Goal: Transaction & Acquisition: Purchase product/service

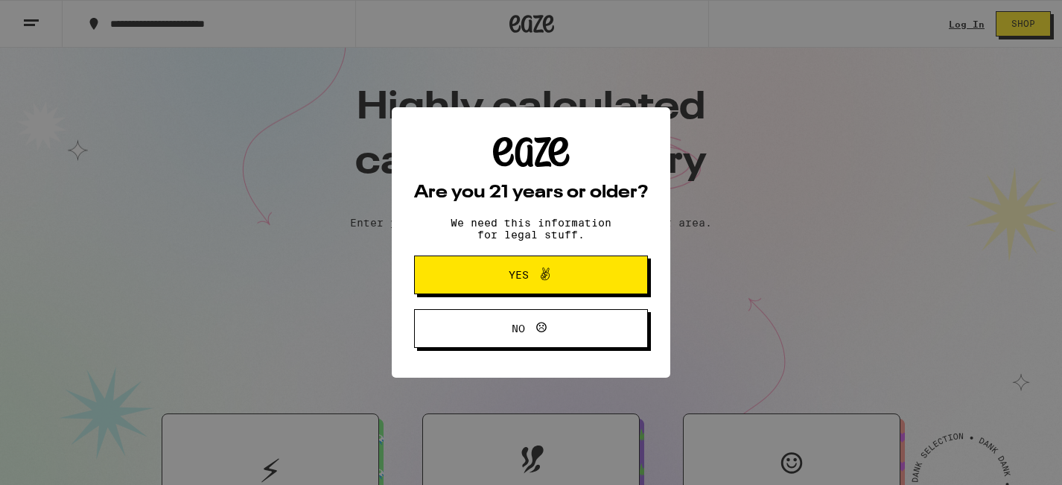
click at [604, 216] on button "Yes" at bounding box center [531, 275] width 234 height 39
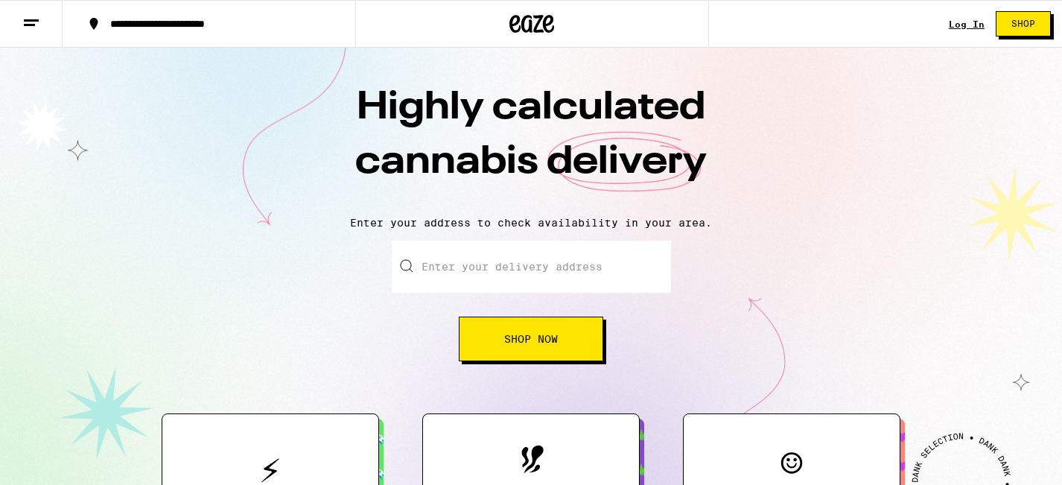
click at [604, 216] on input "Enter your delivery address" at bounding box center [531, 267] width 279 height 52
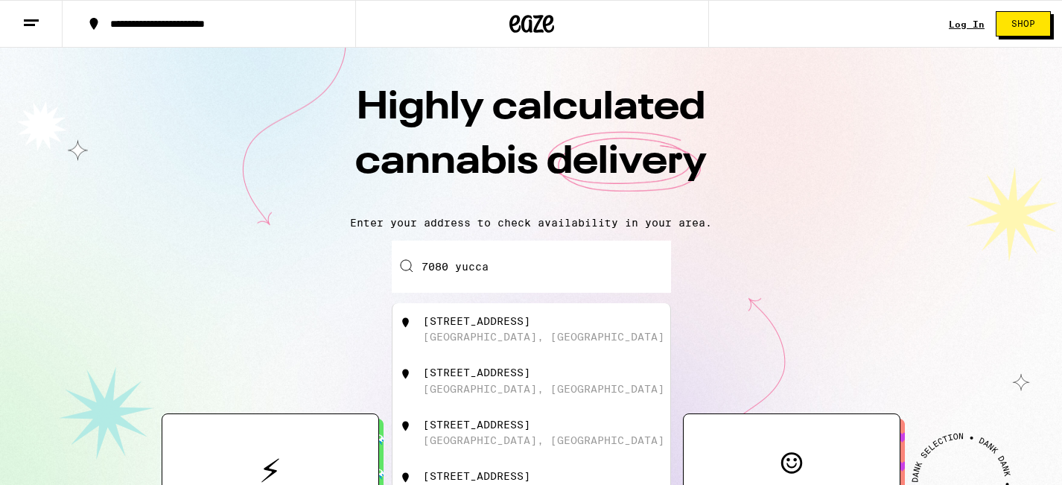
click at [615, 216] on div "[STREET_ADDRESS]" at bounding box center [532, 329] width 278 height 52
type input "[STREET_ADDRESS]"
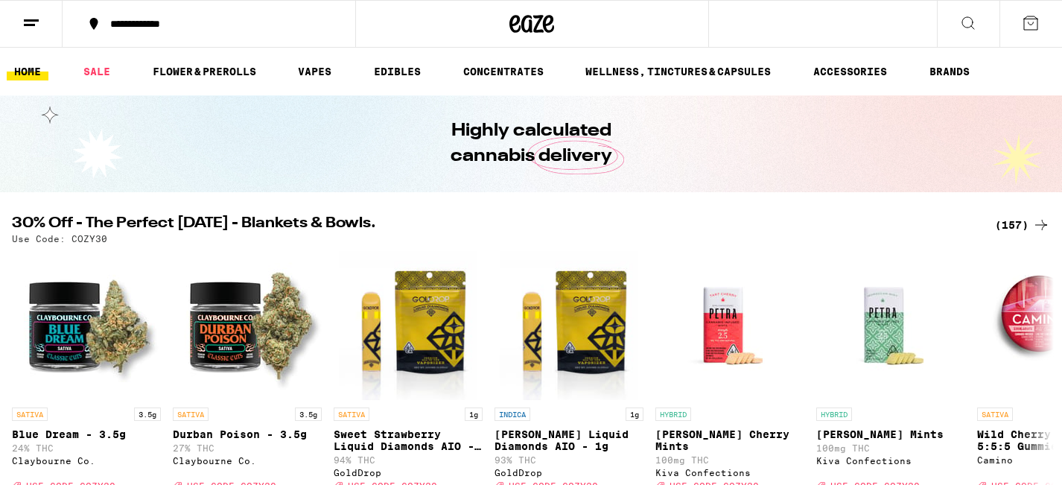
click at [890, 24] on button at bounding box center [1031, 24] width 63 height 46
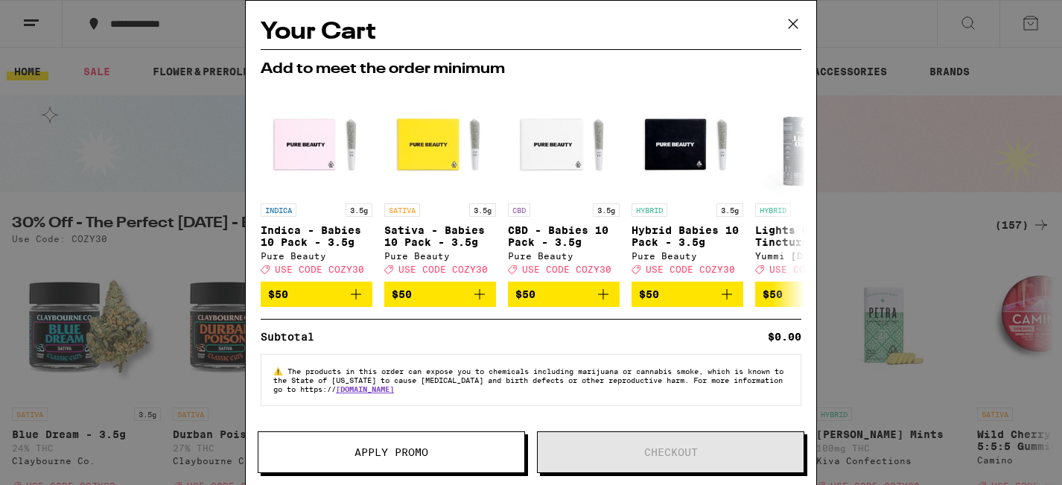
click at [791, 23] on icon at bounding box center [793, 24] width 22 height 22
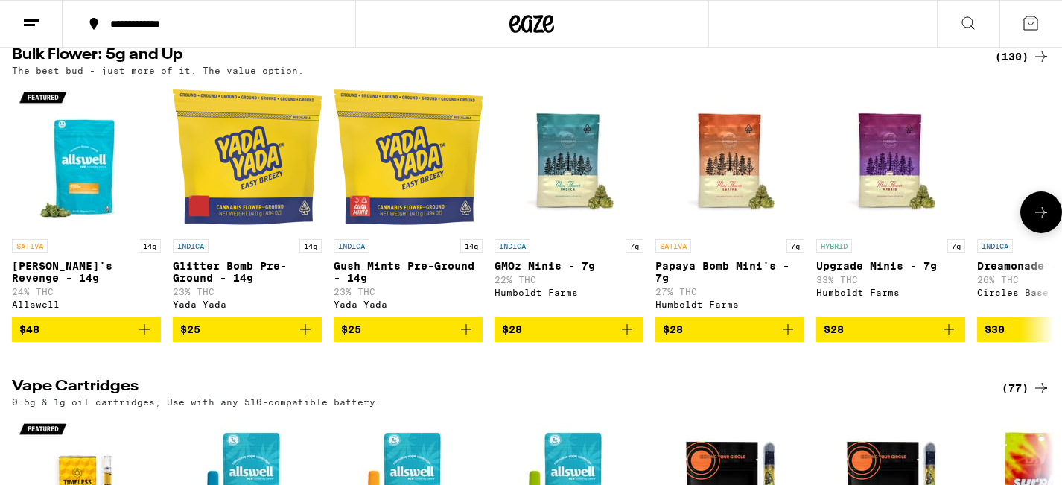
scroll to position [1641, 0]
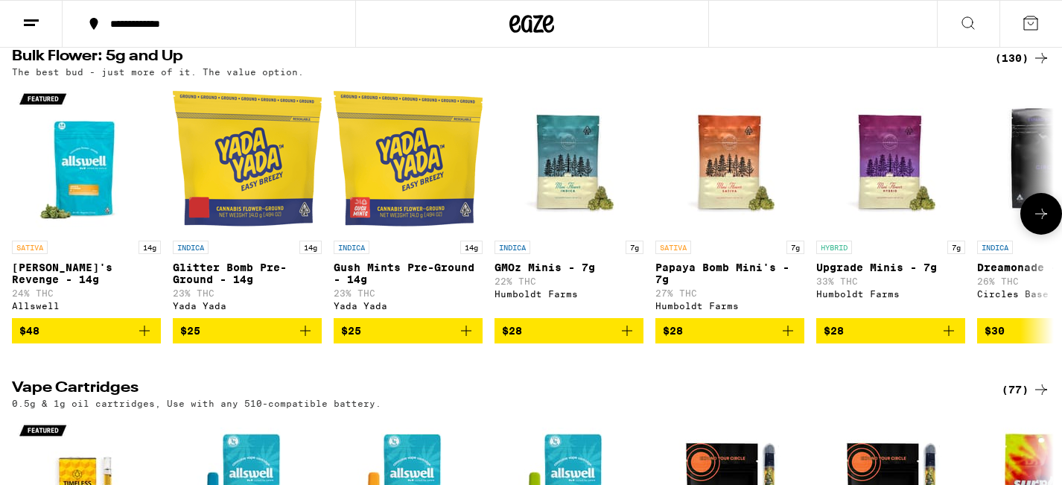
click at [890, 216] on button at bounding box center [1042, 214] width 42 height 42
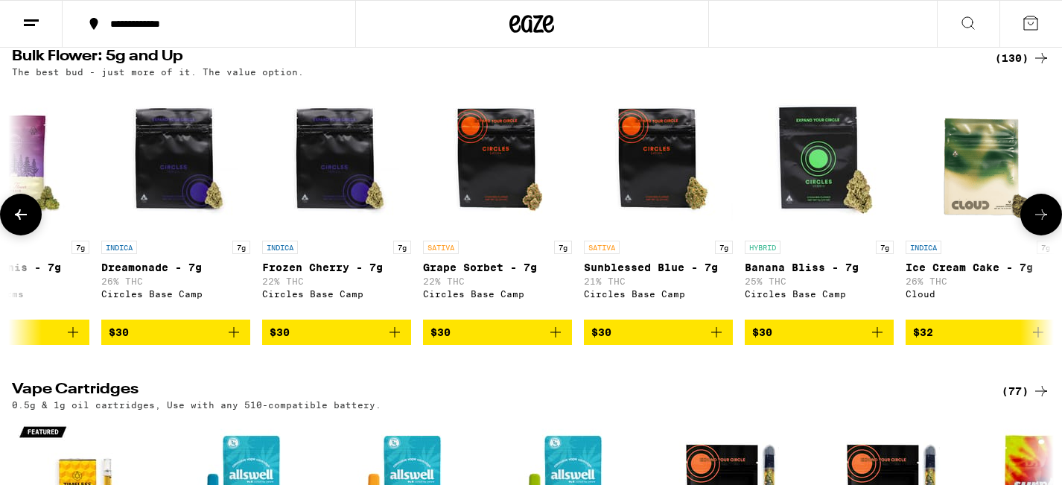
click at [890, 216] on button at bounding box center [1042, 215] width 42 height 42
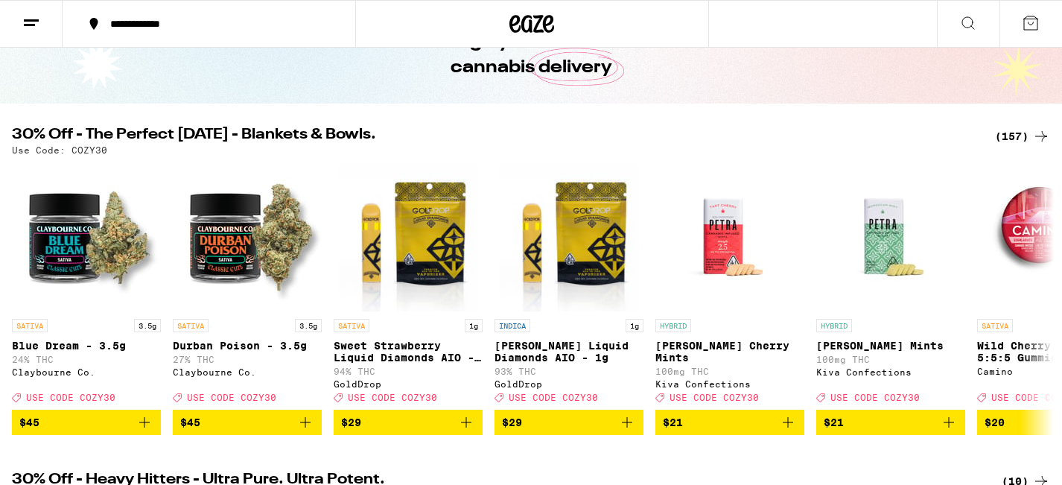
scroll to position [94, 0]
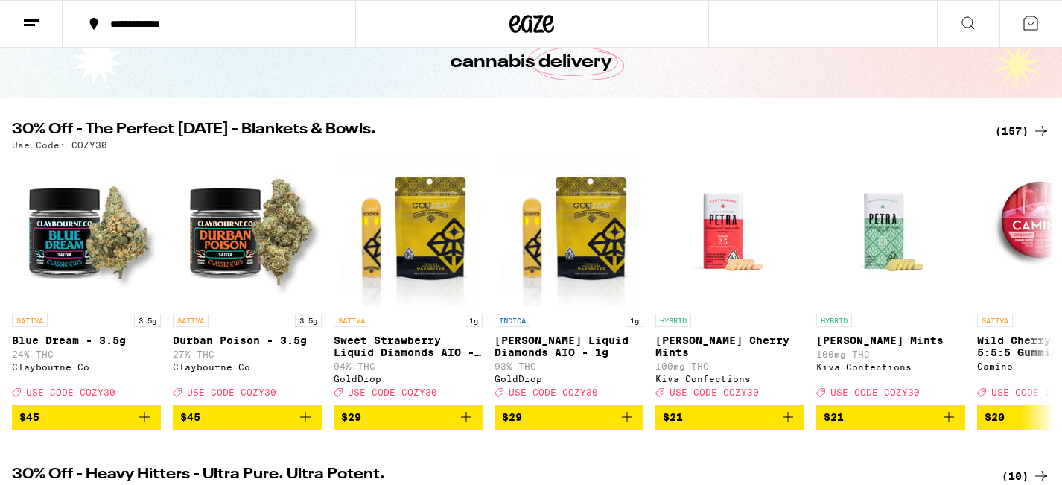
click at [890, 126] on div "(157)" at bounding box center [1022, 131] width 55 height 18
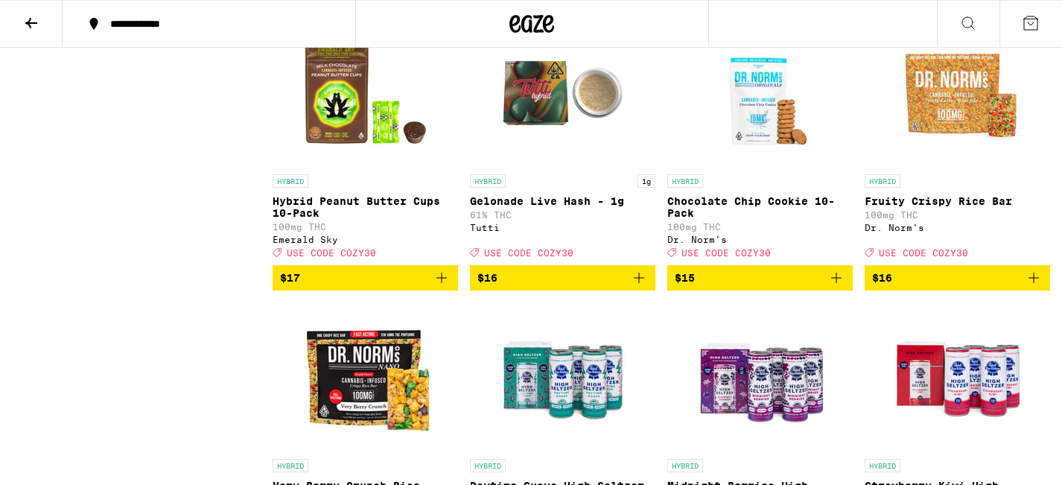
scroll to position [4186, 0]
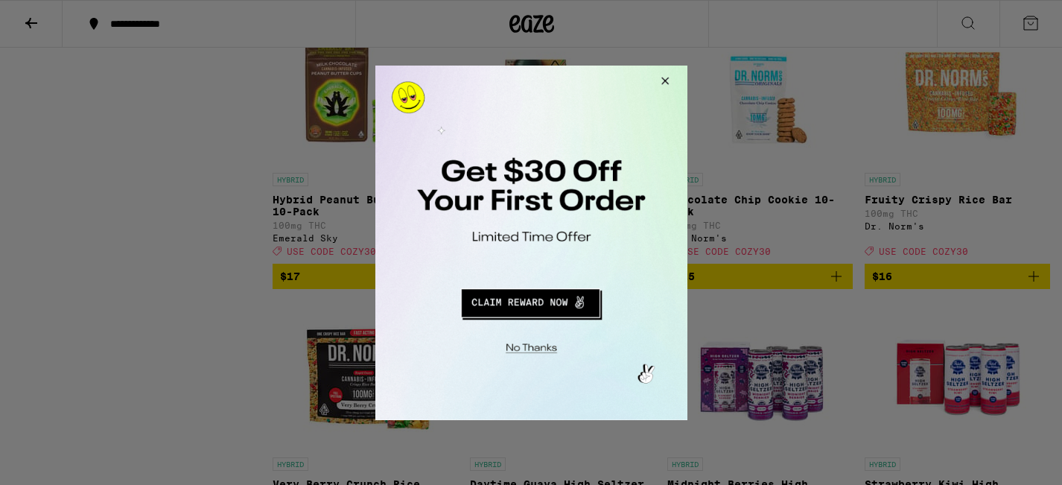
click at [662, 74] on button "Close Modal" at bounding box center [662, 83] width 40 height 36
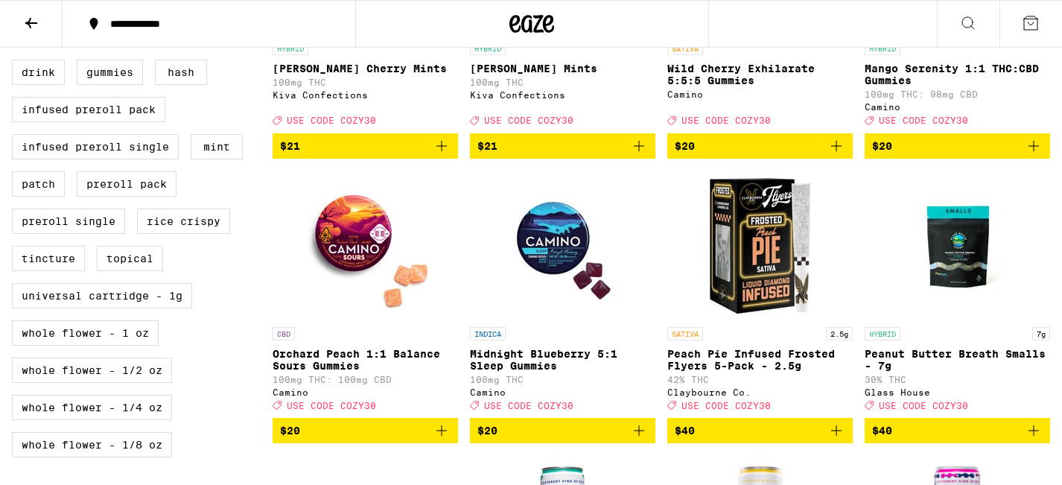
scroll to position [0, 0]
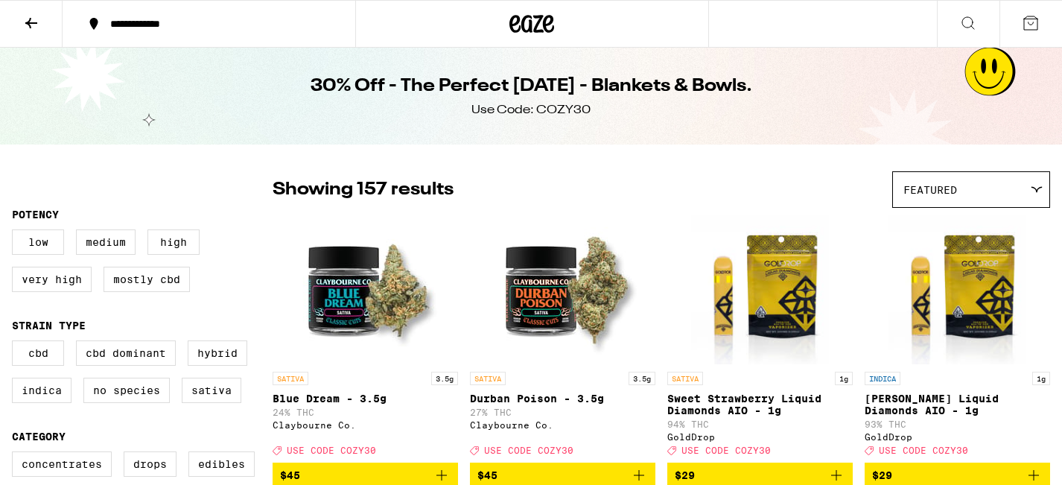
click at [36, 22] on icon at bounding box center [31, 23] width 12 height 10
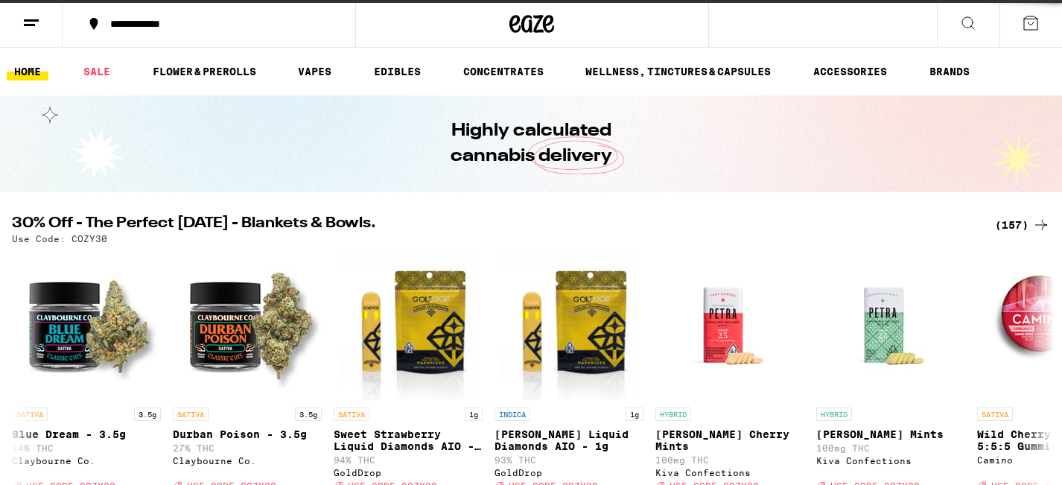
click at [36, 22] on icon at bounding box center [31, 23] width 18 height 18
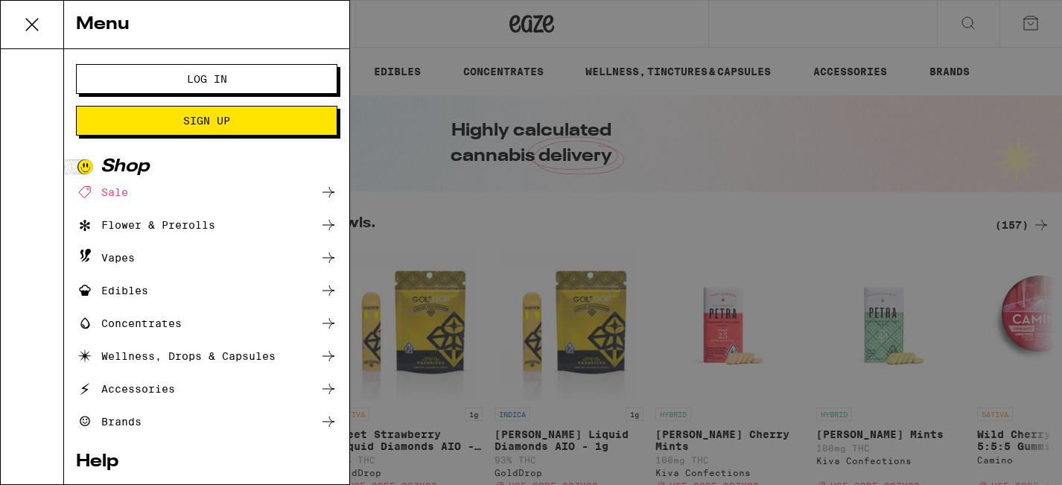
click at [221, 79] on span "Log In" at bounding box center [207, 79] width 40 height 10
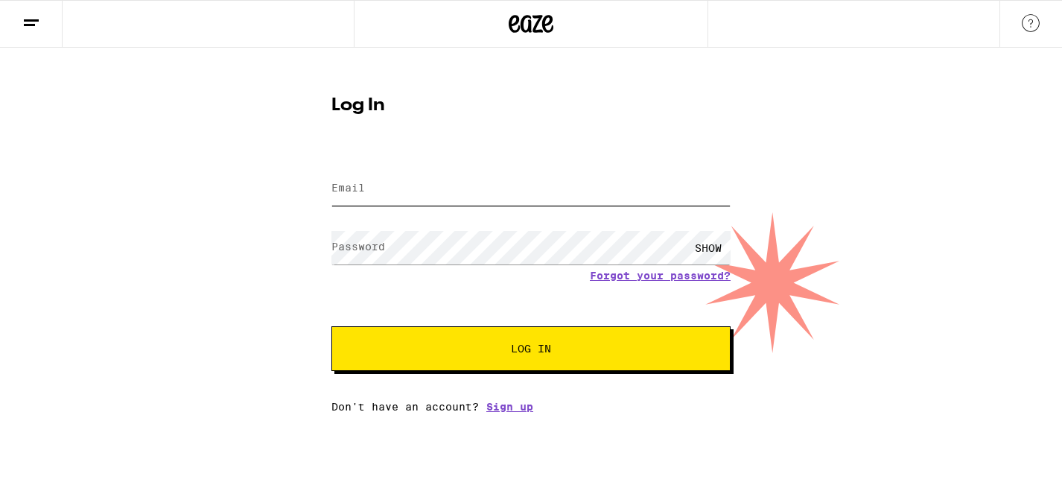
type input "[EMAIL_ADDRESS][DOMAIN_NAME]"
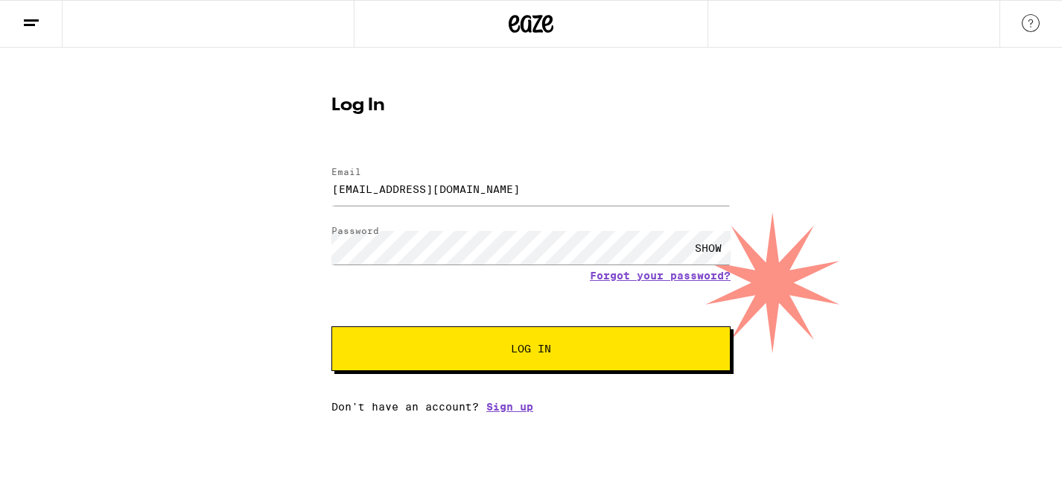
click at [466, 216] on button "Log In" at bounding box center [531, 348] width 399 height 45
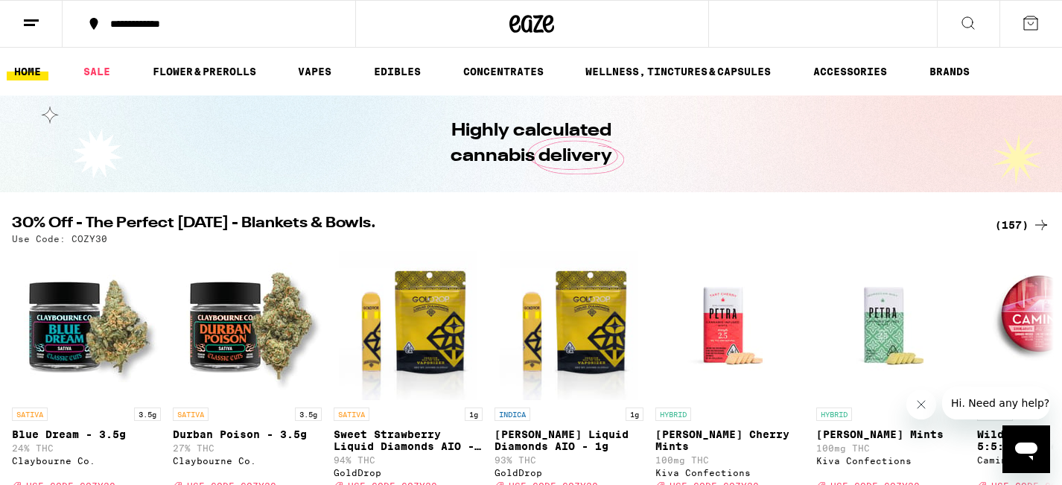
click at [23, 19] on icon at bounding box center [31, 23] width 18 height 18
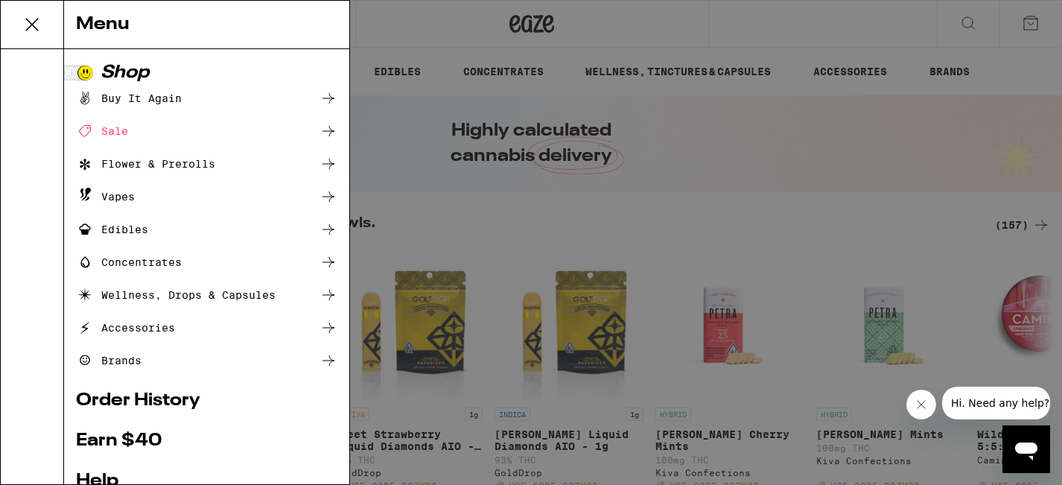
scroll to position [66, 0]
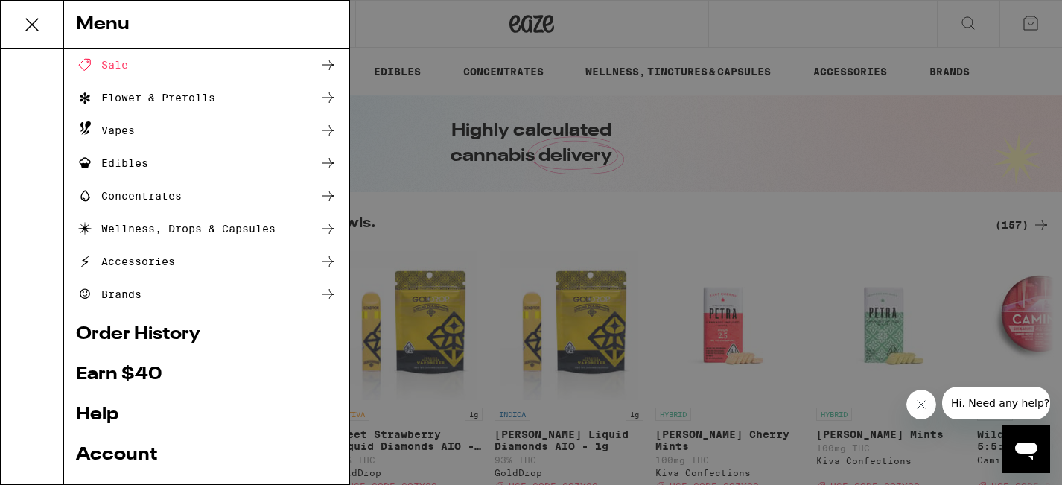
click at [156, 216] on ul "Shop Buy It Again Sale Flower & Prerolls Vapes Edibles Concentrates Wellness, D…" at bounding box center [206, 288] width 261 height 581
click at [153, 216] on link "Order History" at bounding box center [206, 335] width 261 height 18
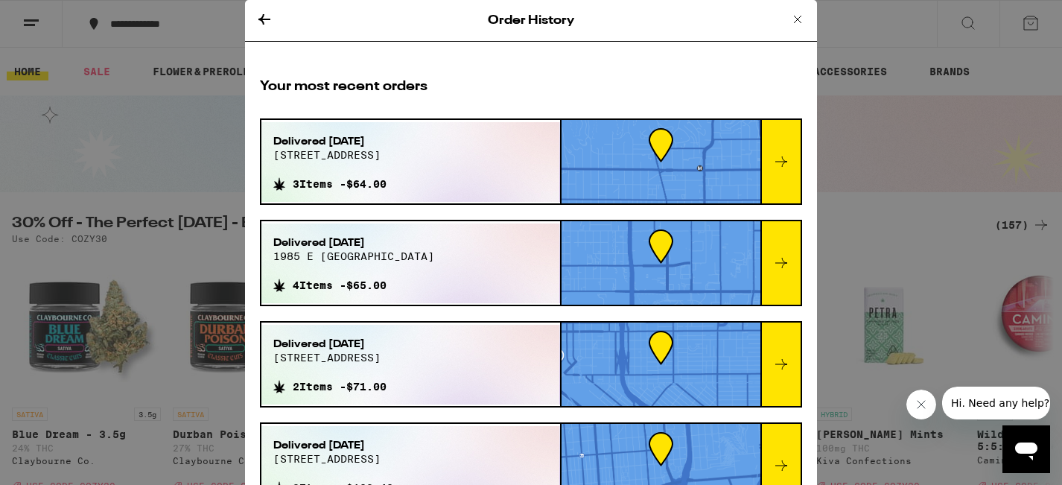
click at [797, 19] on icon at bounding box center [797, 19] width 7 height 7
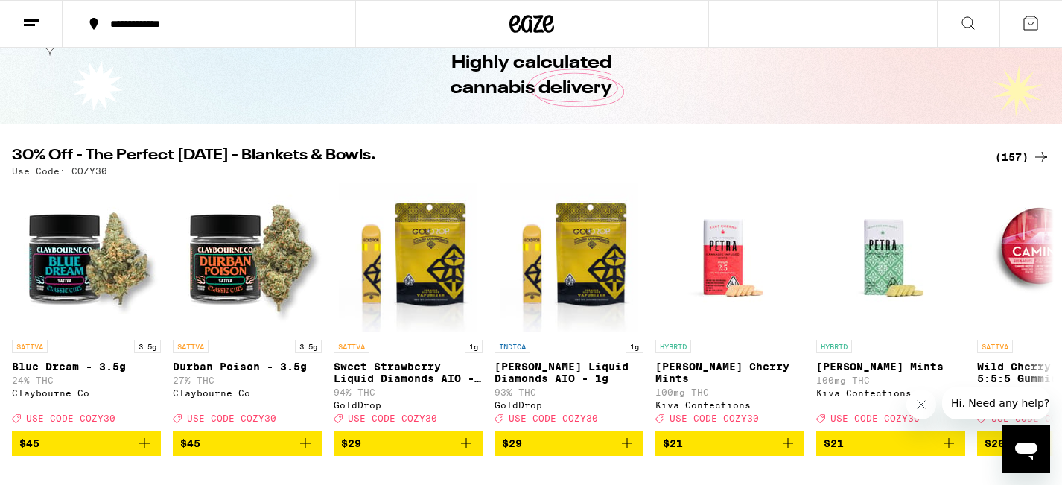
scroll to position [80, 0]
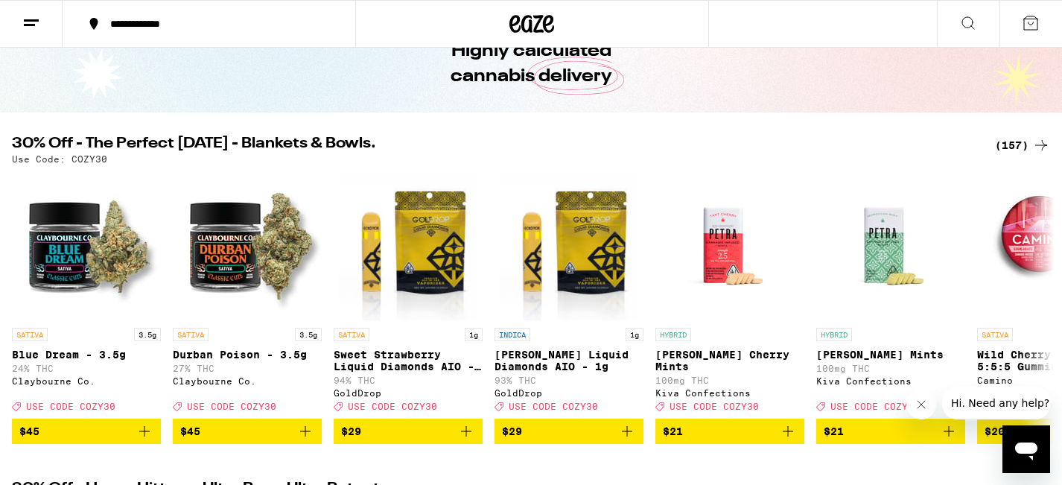
click at [890, 147] on div "(157)" at bounding box center [1022, 145] width 55 height 18
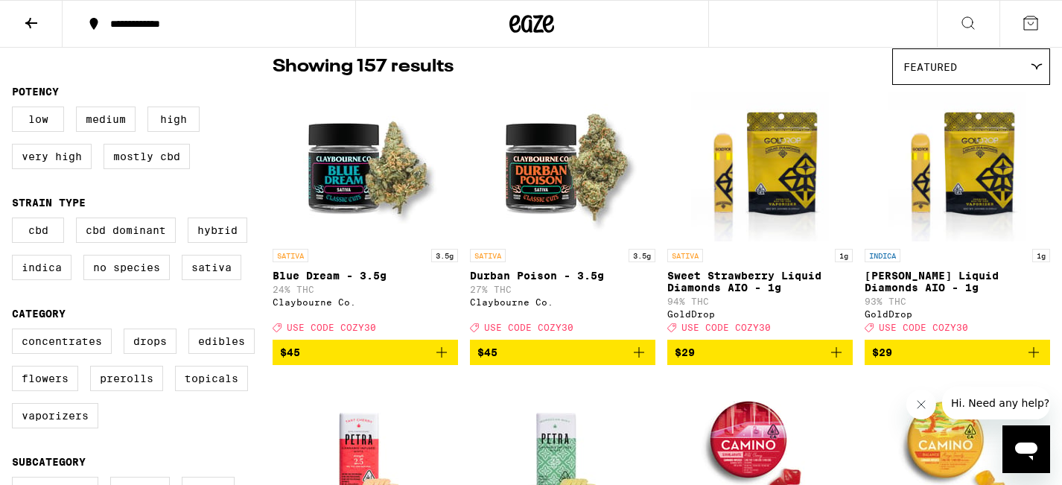
scroll to position [124, 0]
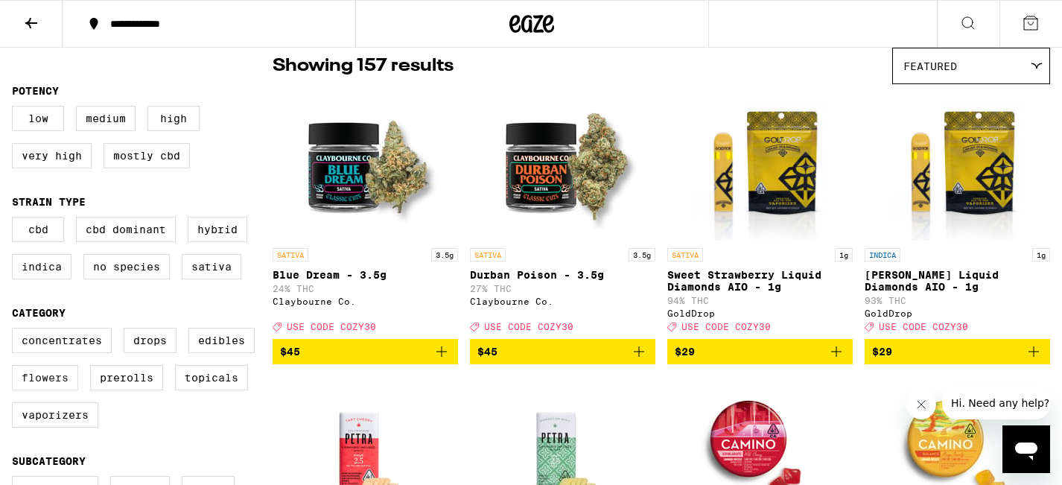
click at [51, 216] on label "Flowers" at bounding box center [45, 377] width 66 height 25
click at [16, 216] on input "Flowers" at bounding box center [15, 330] width 1 height 1
checkbox input "true"
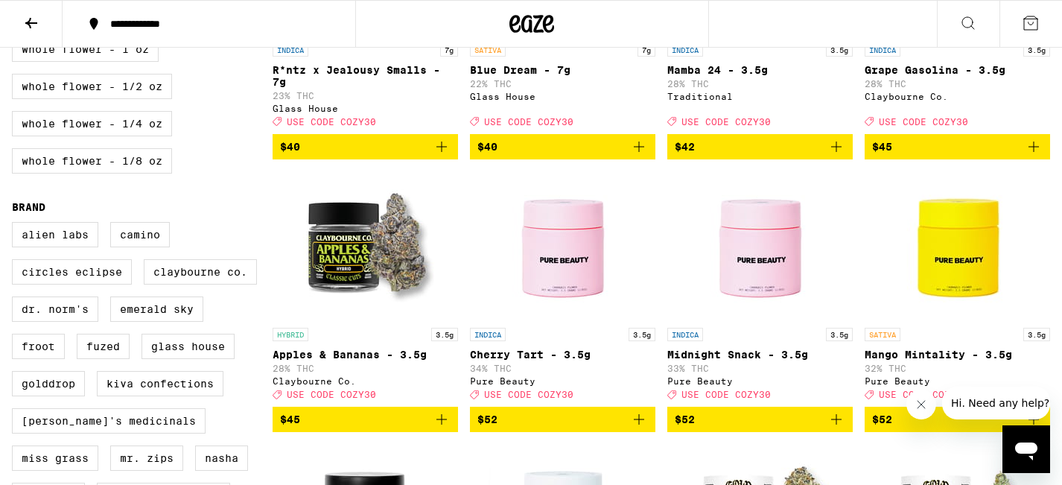
scroll to position [903, 0]
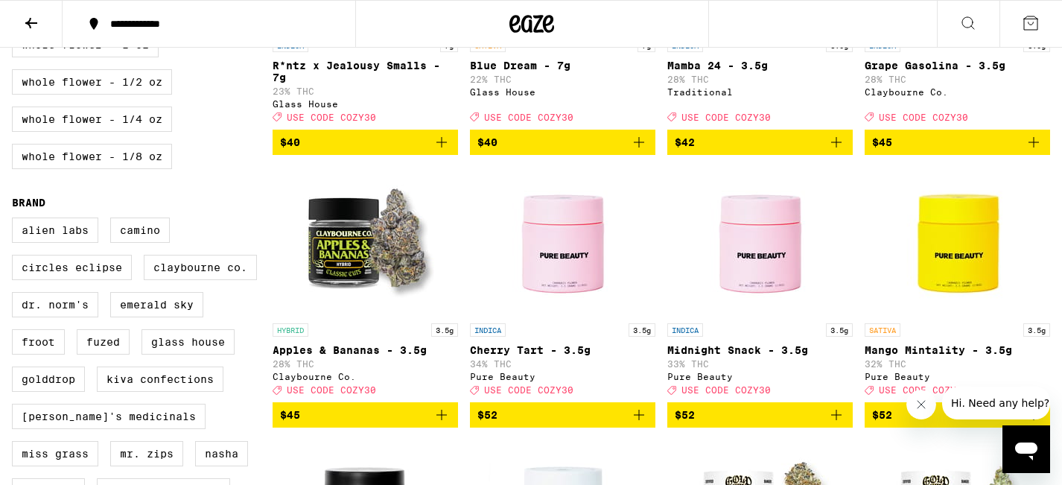
click at [437, 151] on icon "Add to bag" at bounding box center [442, 142] width 18 height 18
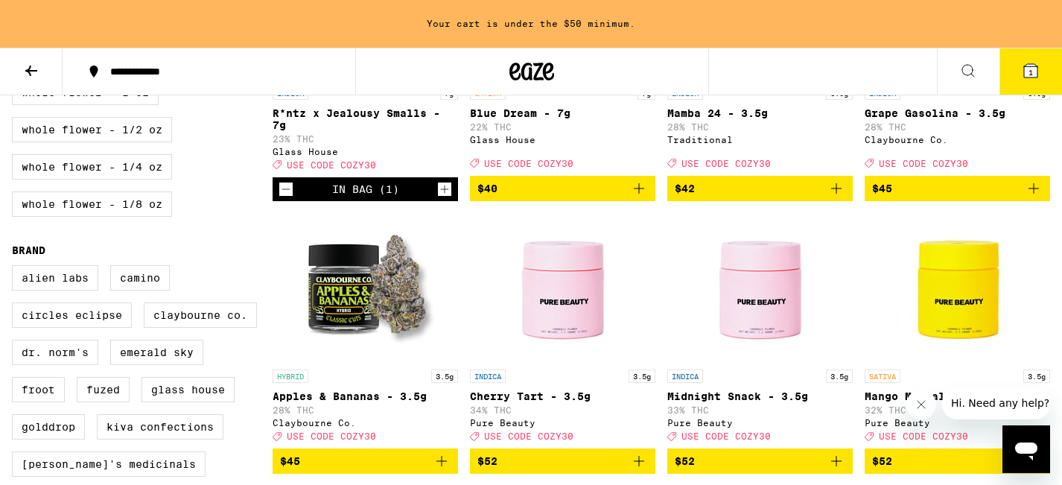
scroll to position [951, 0]
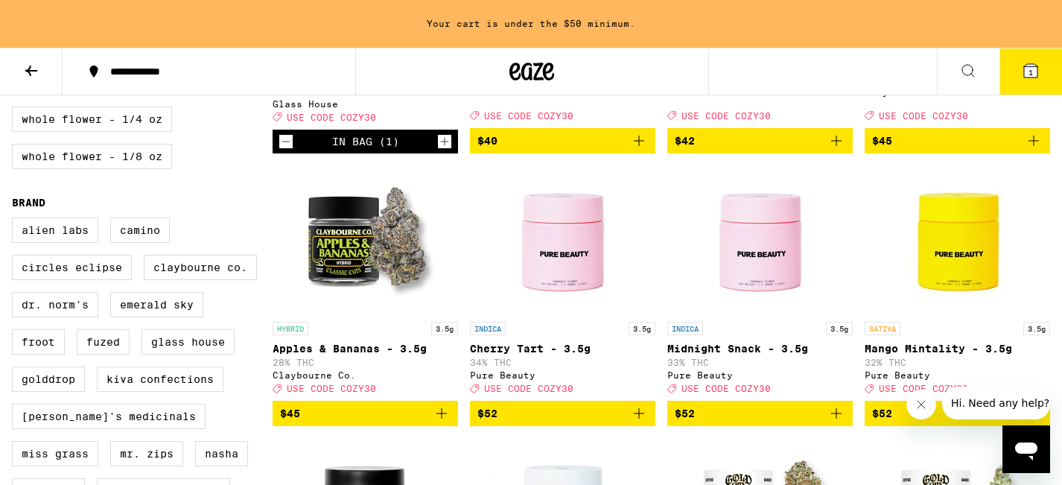
click at [890, 79] on icon at bounding box center [1031, 71] width 18 height 18
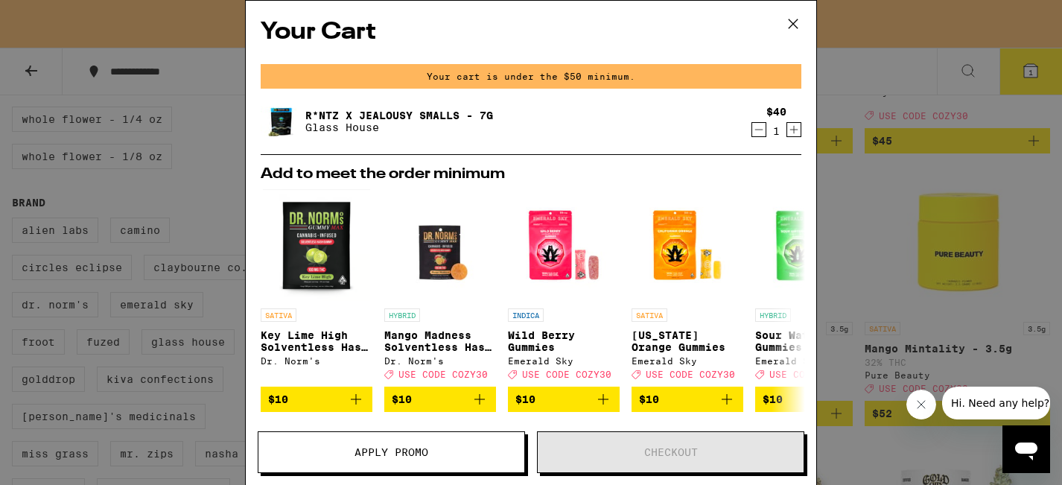
click at [475, 216] on span "Apply Promo" at bounding box center [391, 452] width 266 height 10
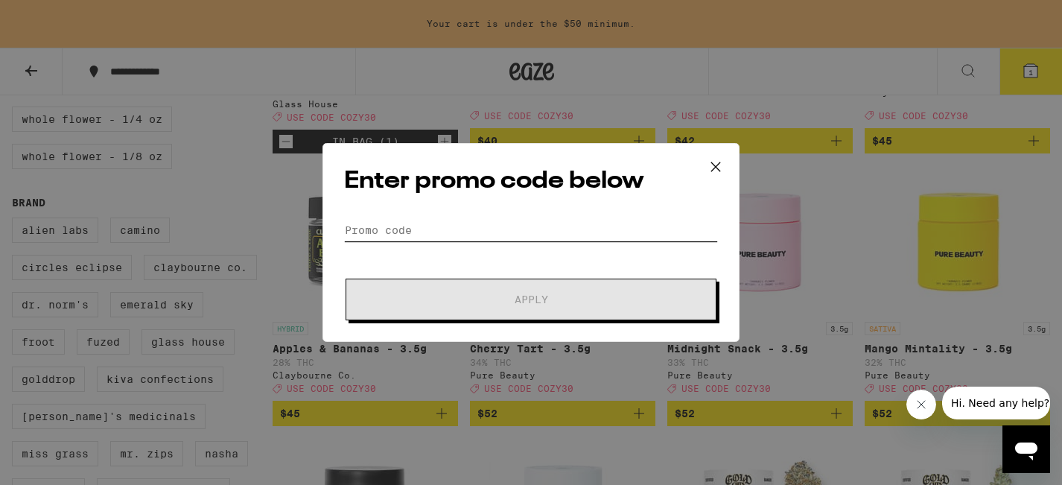
click at [452, 216] on input "Promo Code" at bounding box center [531, 230] width 374 height 22
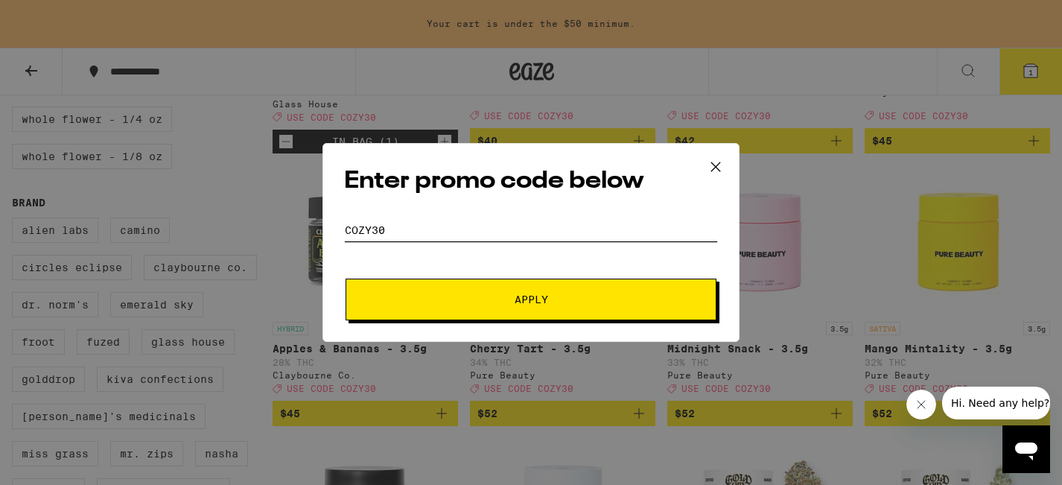
type input "cozy30"
click at [550, 216] on button "Apply" at bounding box center [531, 300] width 371 height 42
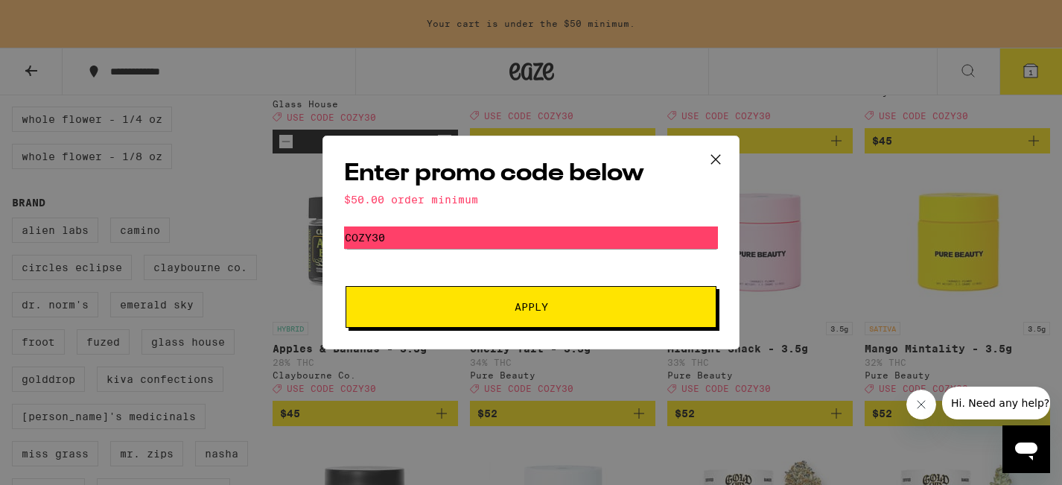
click at [714, 159] on icon at bounding box center [716, 159] width 22 height 22
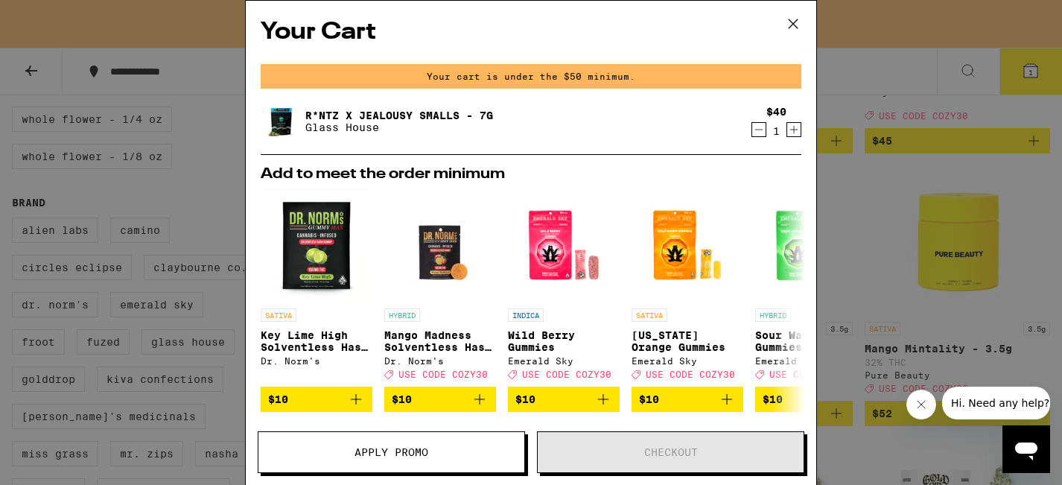
click at [799, 31] on icon at bounding box center [793, 24] width 22 height 22
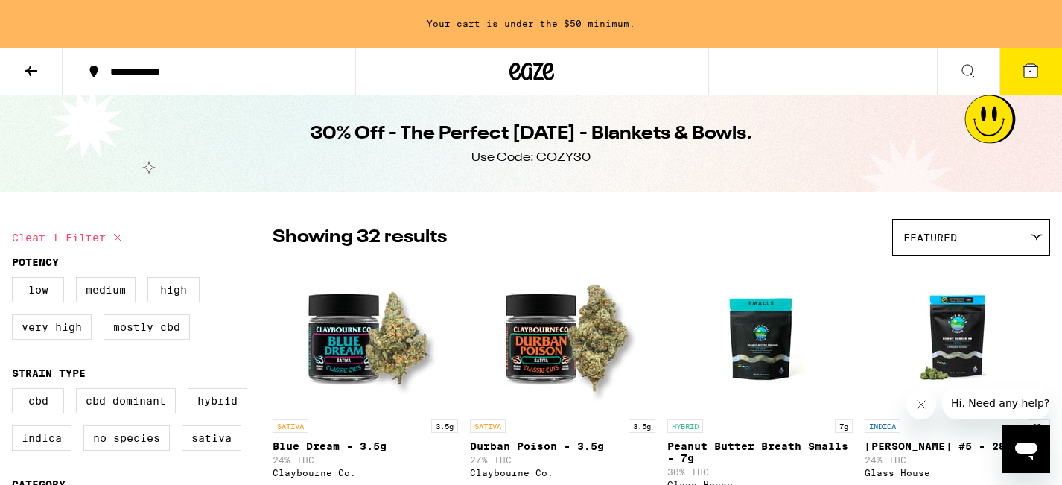
click at [890, 216] on div "Featured" at bounding box center [971, 237] width 156 height 35
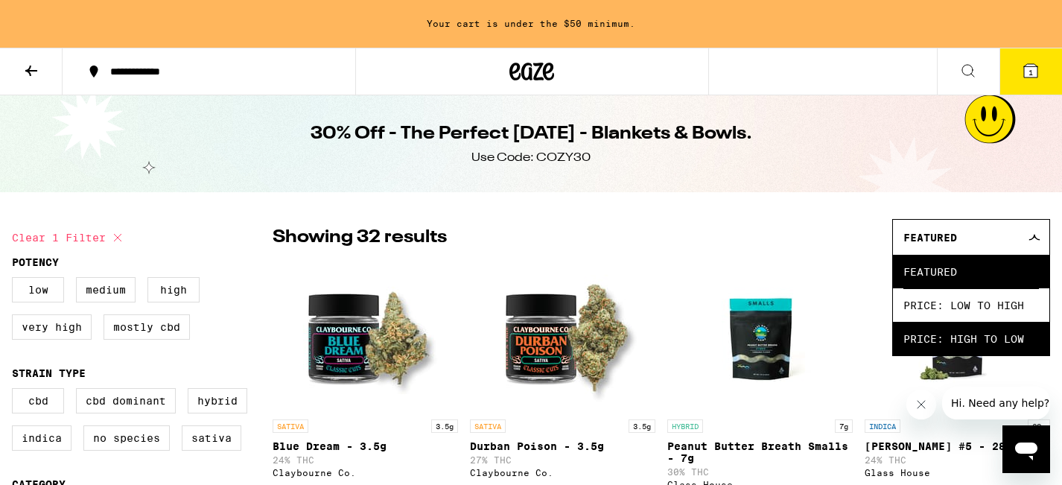
click at [890, 216] on span "Price: High to Low" at bounding box center [972, 339] width 136 height 34
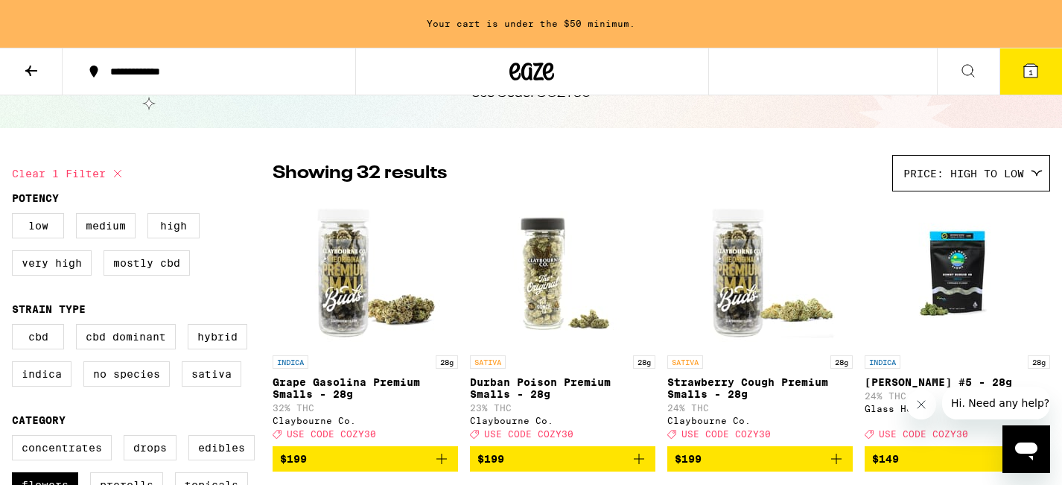
scroll to position [47, 0]
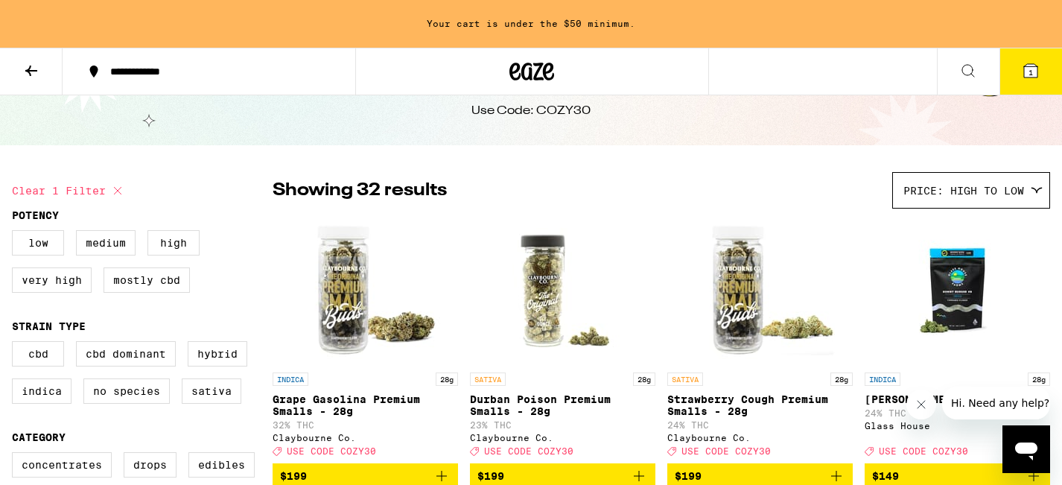
click at [890, 195] on span "Price: High to Low" at bounding box center [964, 191] width 121 height 12
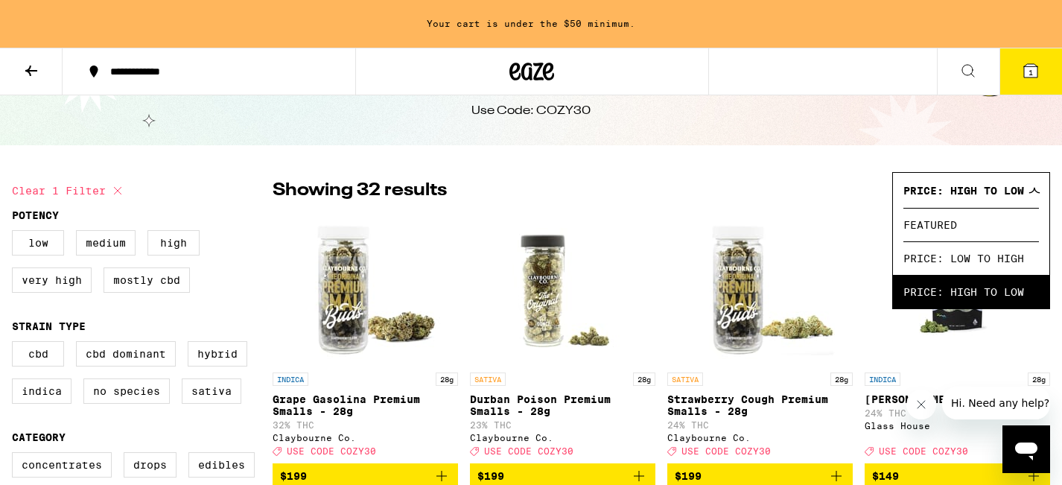
click at [890, 195] on span "Price: High to Low" at bounding box center [964, 191] width 121 height 12
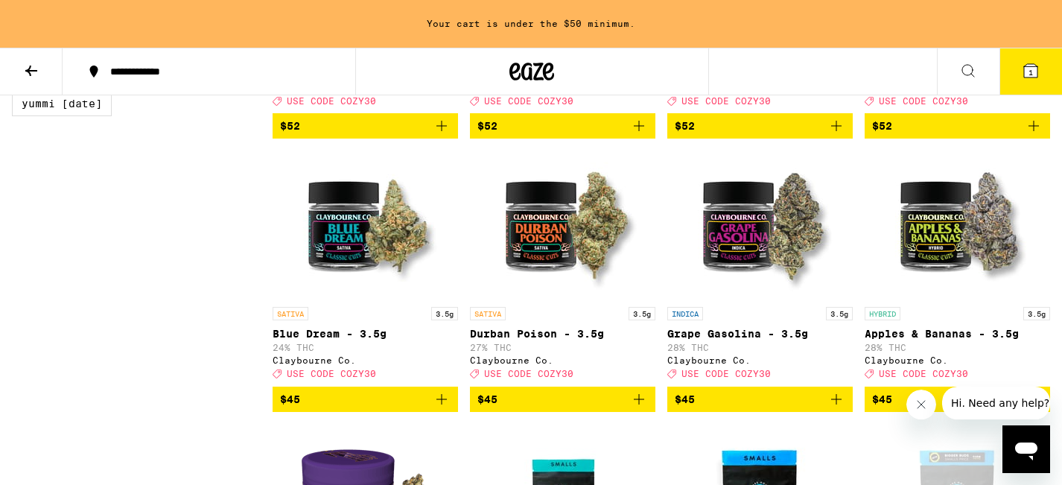
scroll to position [1538, 0]
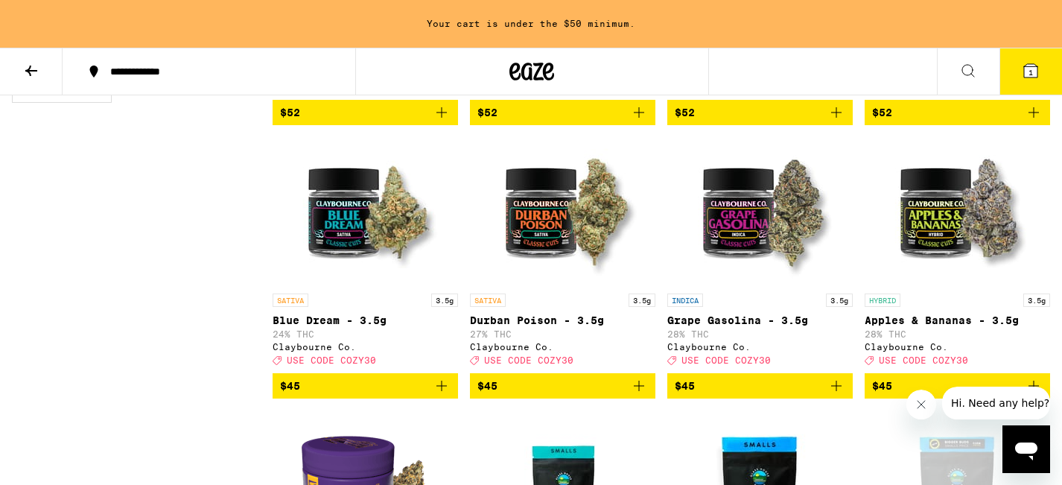
click at [442, 121] on icon "Add to bag" at bounding box center [442, 113] width 18 height 18
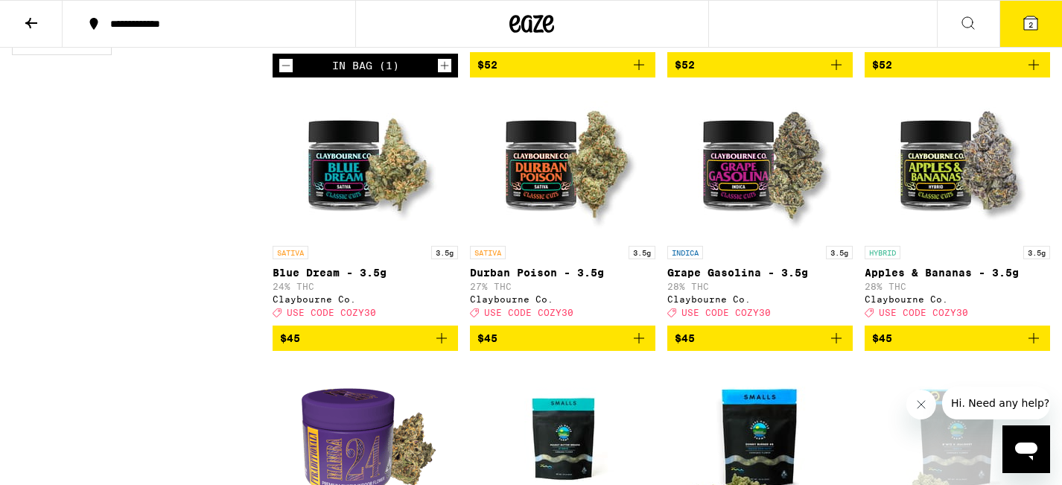
scroll to position [1490, 0]
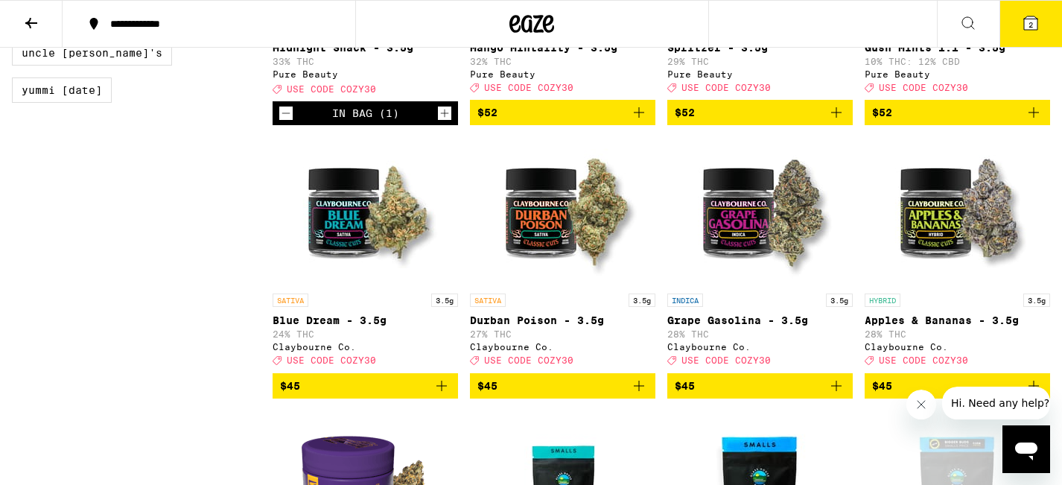
click at [890, 28] on button "2" at bounding box center [1031, 24] width 63 height 46
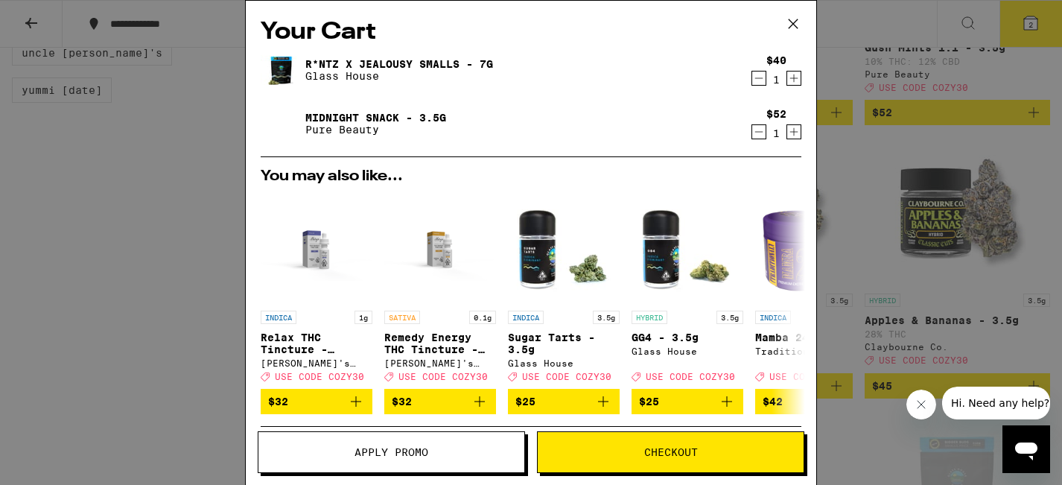
click at [431, 216] on span "Apply Promo" at bounding box center [391, 452] width 266 height 10
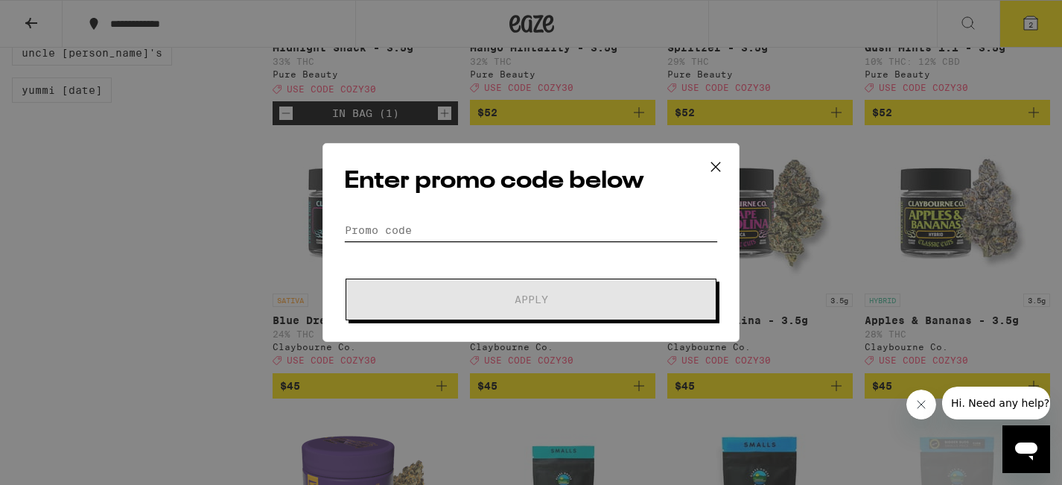
click at [465, 216] on input "Promo Code" at bounding box center [531, 230] width 374 height 22
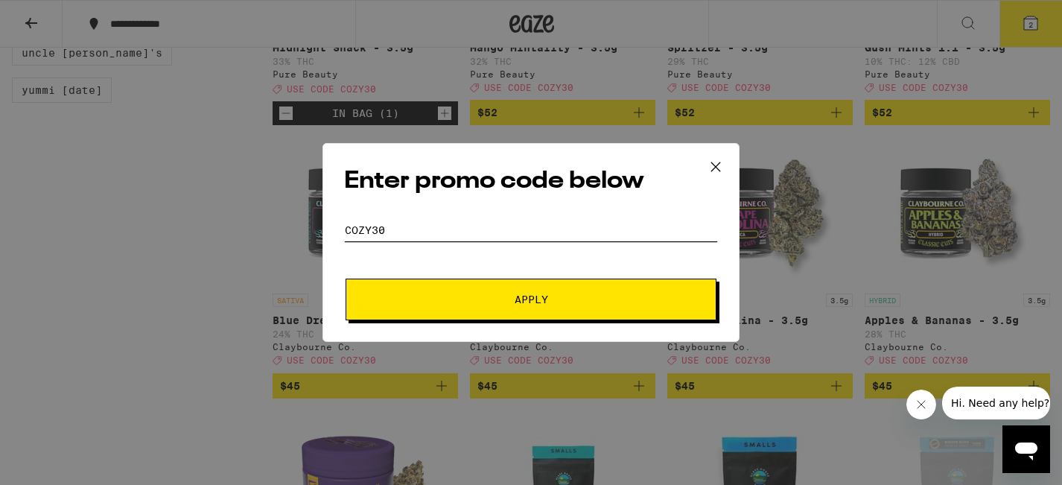
type input "cozy30"
click at [515, 216] on span "Apply" at bounding box center [532, 299] width 34 height 10
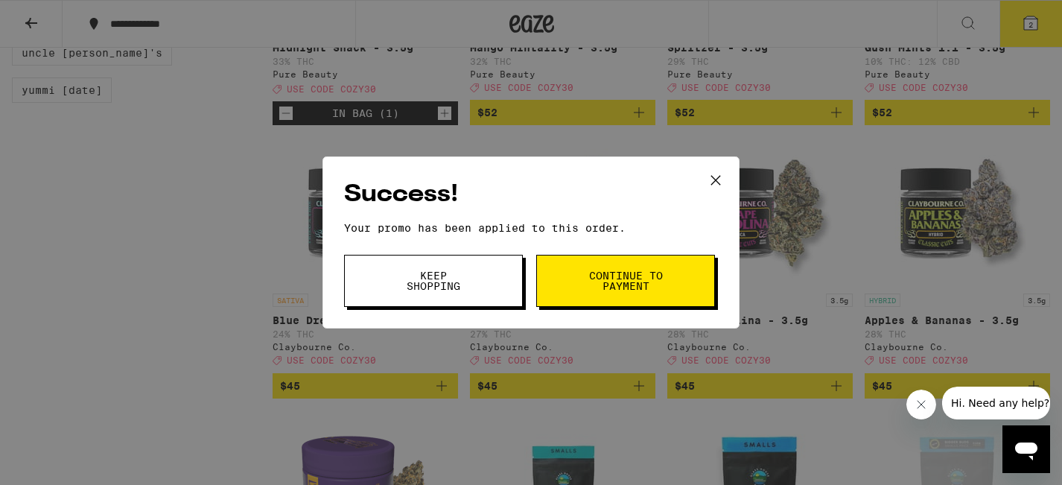
click at [715, 183] on icon at bounding box center [716, 180] width 22 height 22
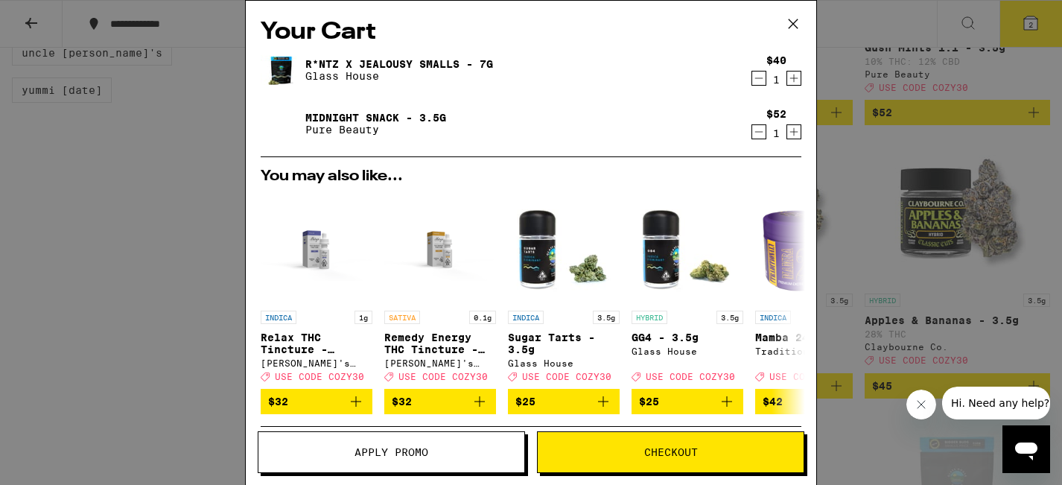
click at [759, 137] on icon "Decrement" at bounding box center [758, 132] width 13 height 18
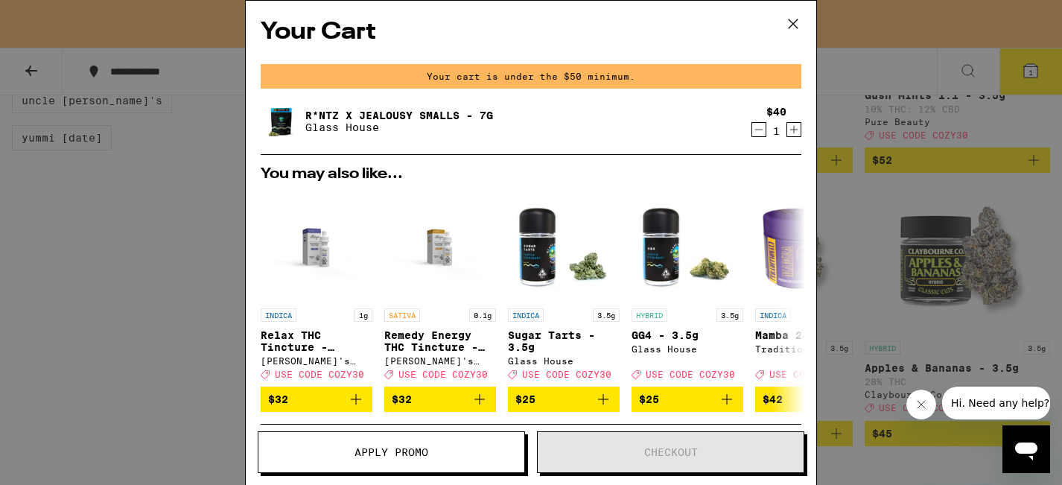
scroll to position [1538, 0]
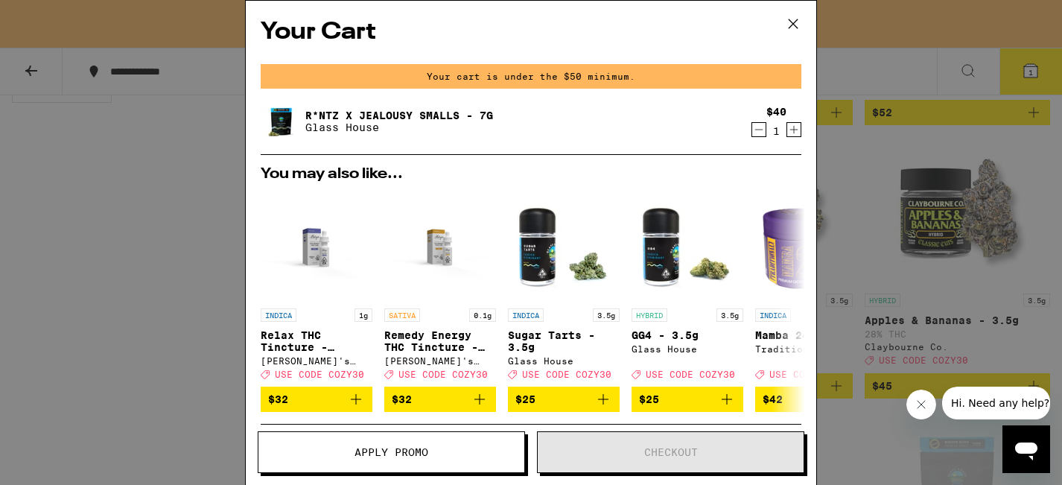
click at [794, 29] on icon at bounding box center [793, 24] width 22 height 22
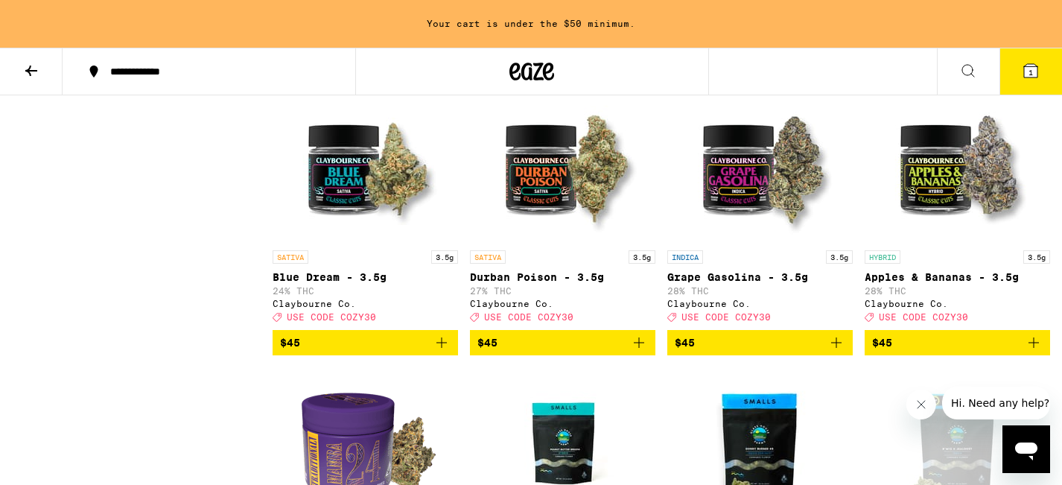
scroll to position [1589, 0]
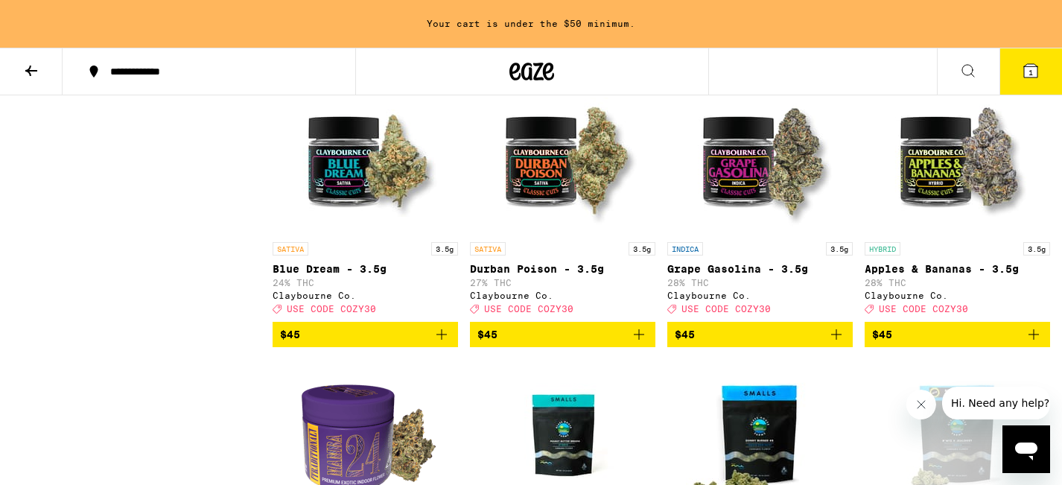
click at [833, 216] on icon "Add to bag" at bounding box center [837, 335] width 18 height 18
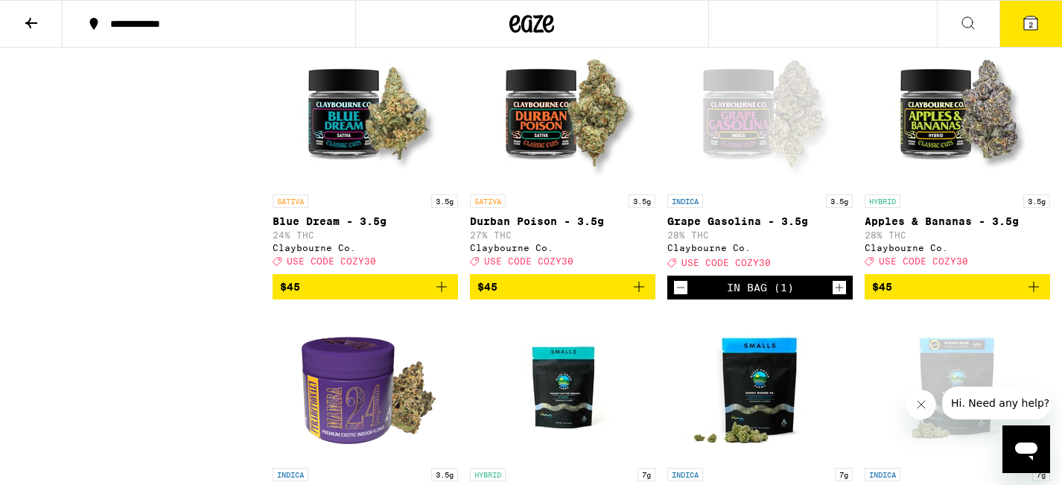
scroll to position [1541, 0]
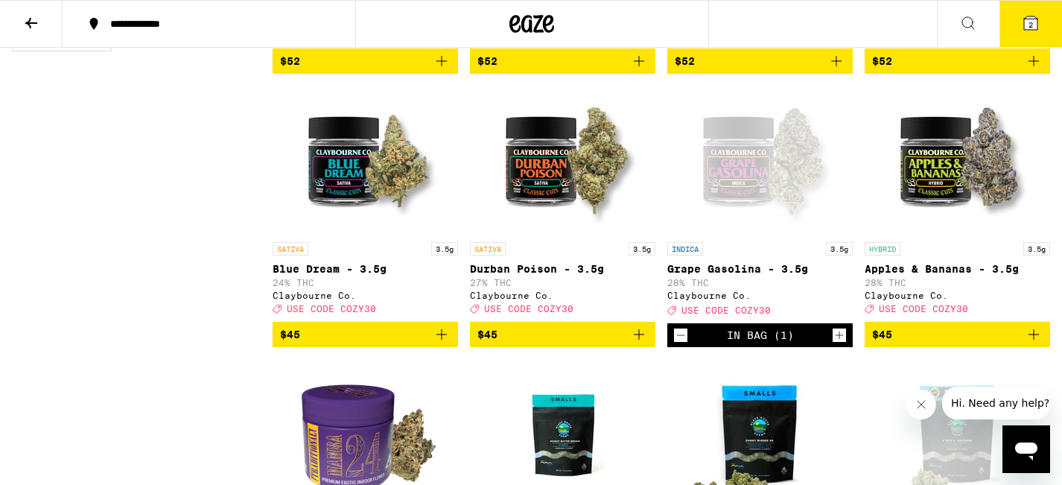
click at [890, 28] on span "2" at bounding box center [1031, 24] width 4 height 9
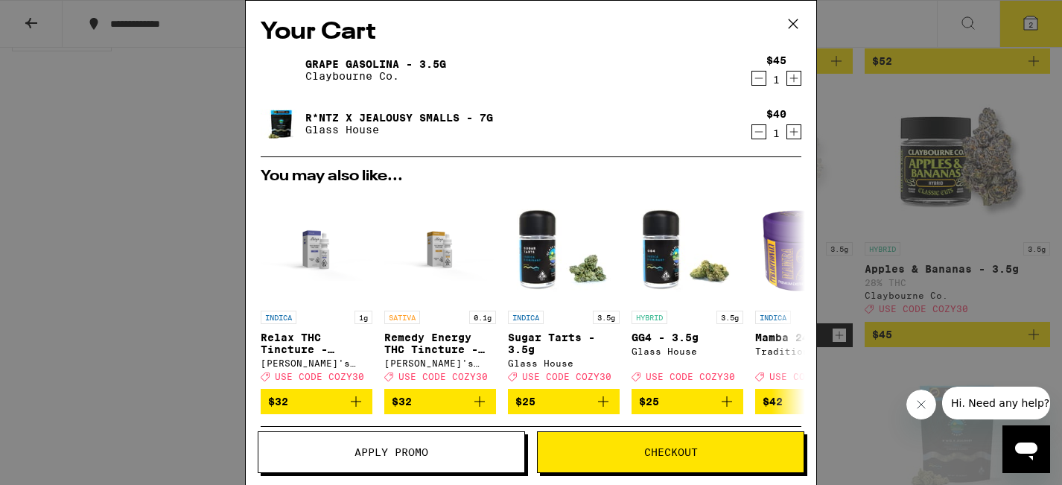
click at [793, 28] on icon at bounding box center [793, 24] width 22 height 22
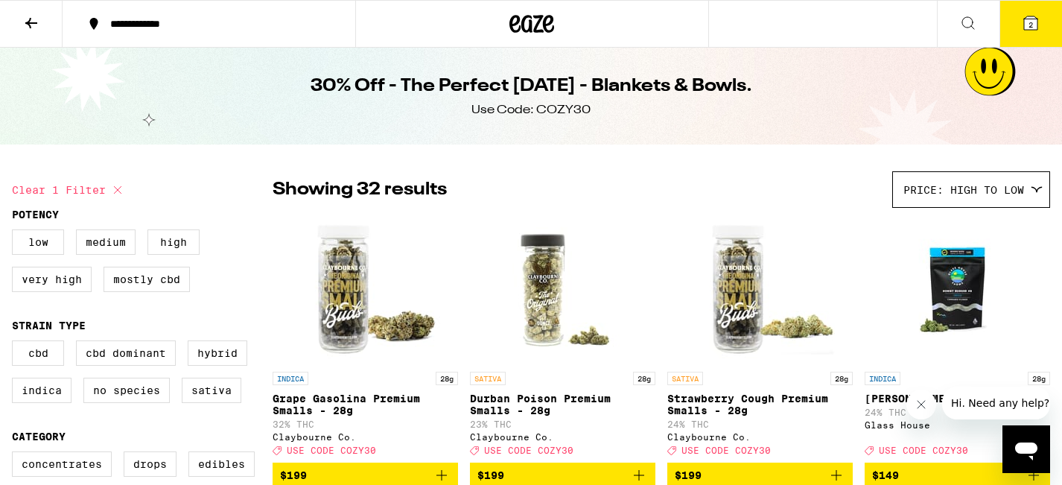
click at [115, 194] on icon at bounding box center [118, 190] width 18 height 18
checkbox input "false"
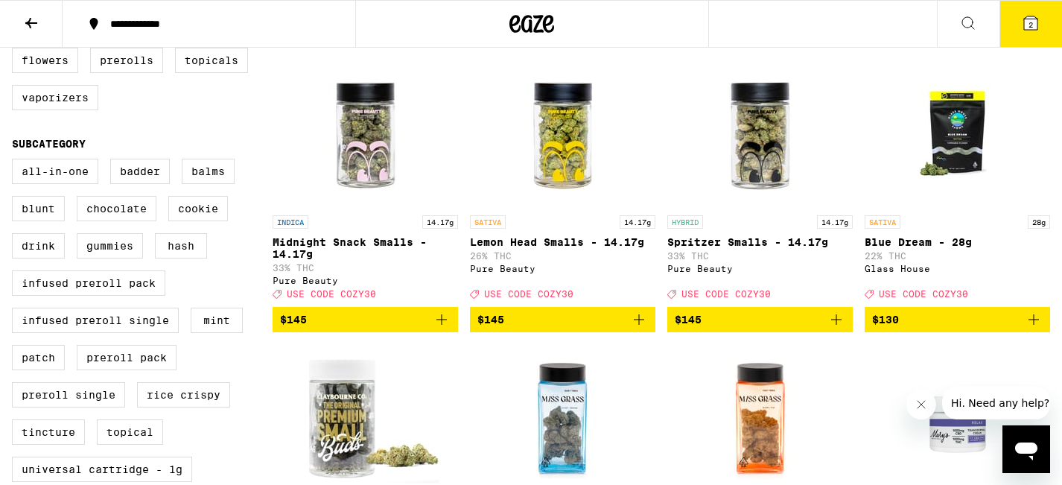
scroll to position [443, 0]
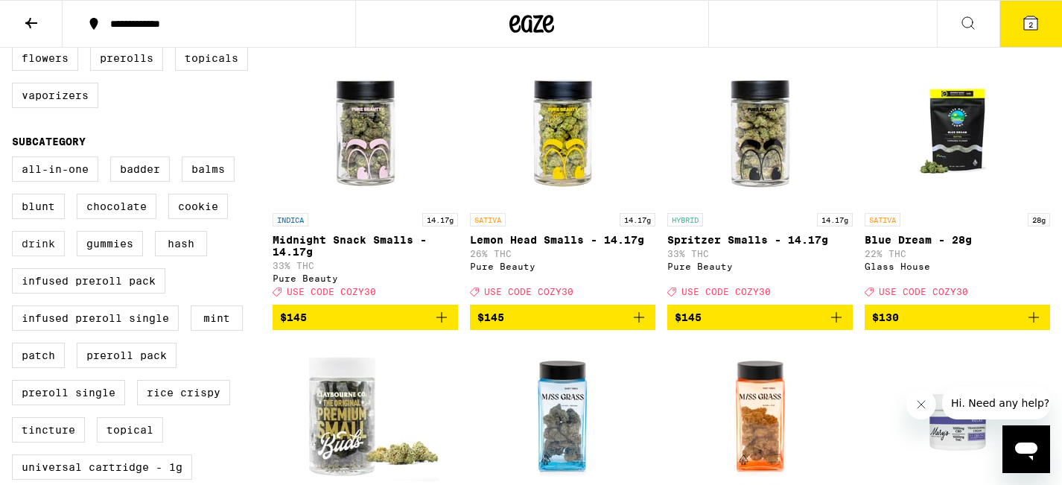
click at [48, 216] on label "Drink" at bounding box center [38, 243] width 53 height 25
click at [16, 159] on input "Drink" at bounding box center [15, 159] width 1 height 1
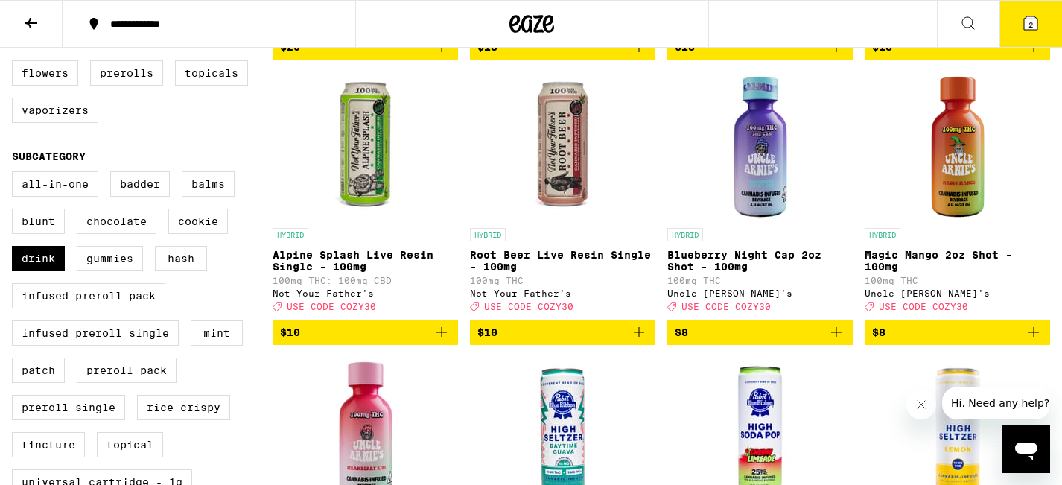
scroll to position [427, 0]
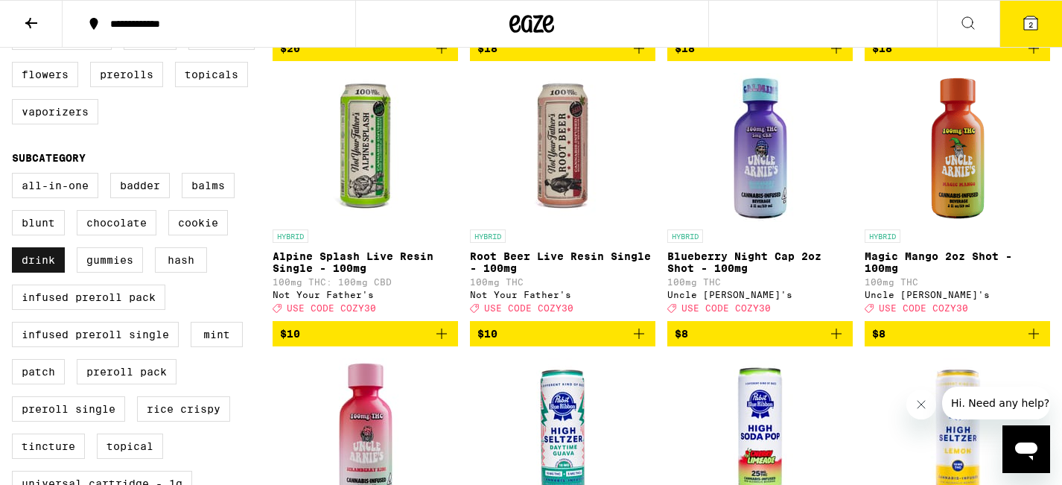
click at [55, 216] on label "Drink" at bounding box center [38, 259] width 53 height 25
click at [16, 176] on input "Drink" at bounding box center [15, 175] width 1 height 1
checkbox input "false"
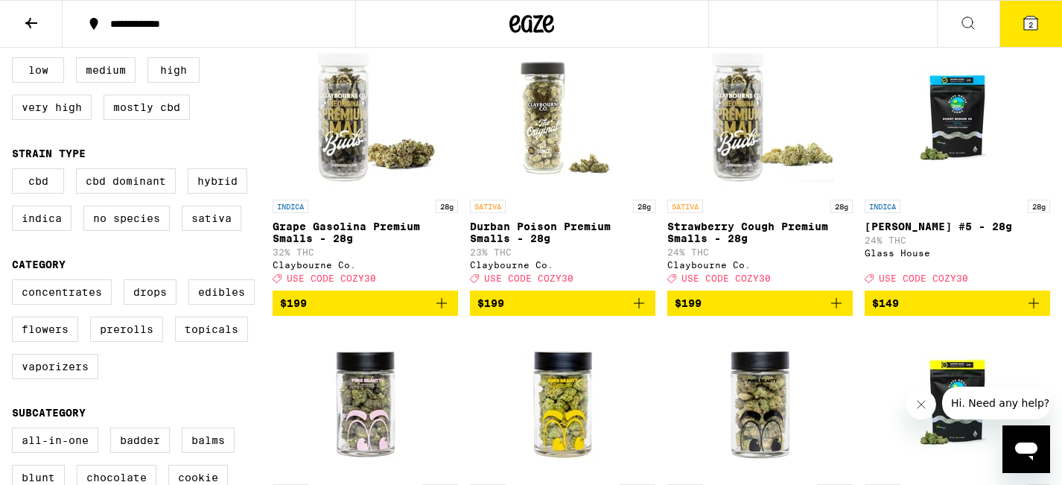
scroll to position [173, 0]
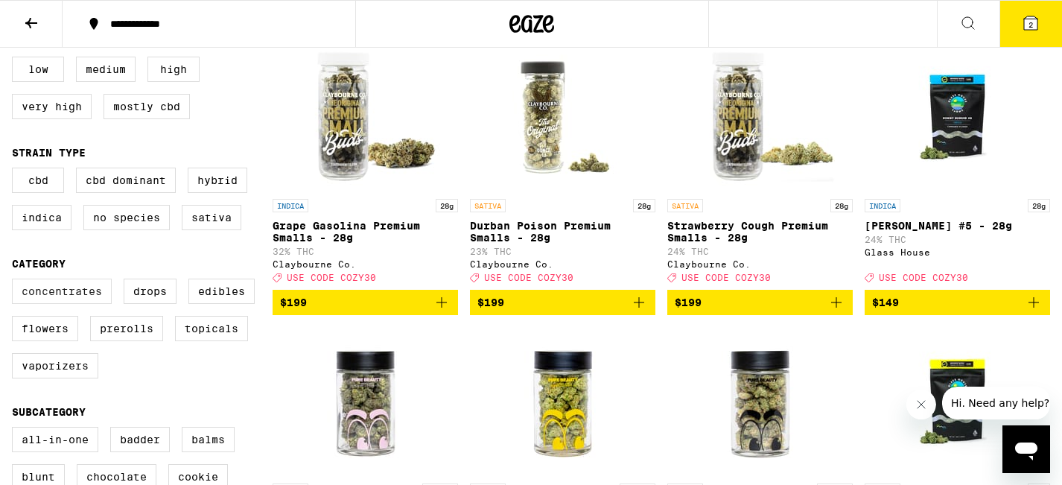
click at [96, 216] on label "Concentrates" at bounding box center [62, 291] width 100 height 25
click at [16, 216] on input "Concentrates" at bounding box center [15, 281] width 1 height 1
checkbox input "true"
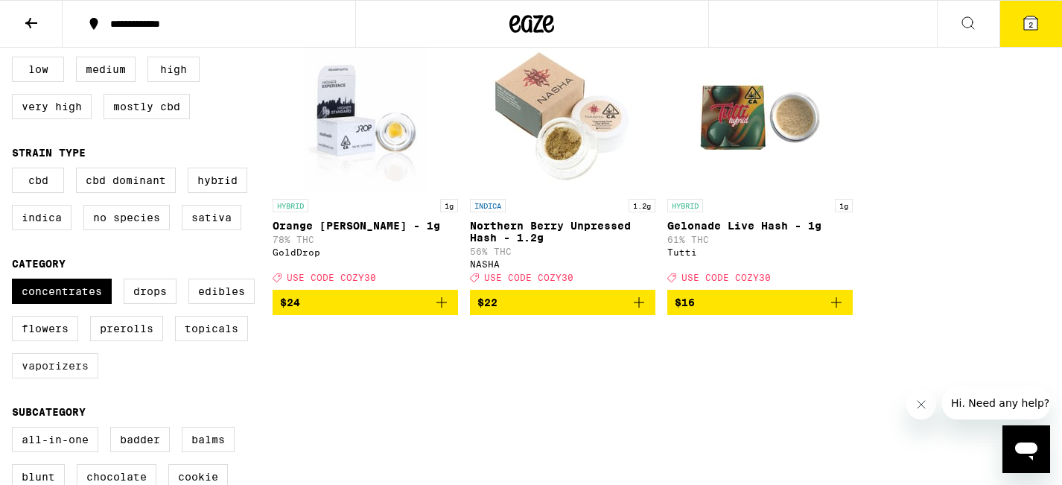
click at [74, 216] on label "Vaporizers" at bounding box center [55, 365] width 86 height 25
click at [16, 216] on input "Vaporizers" at bounding box center [15, 281] width 1 height 1
checkbox input "true"
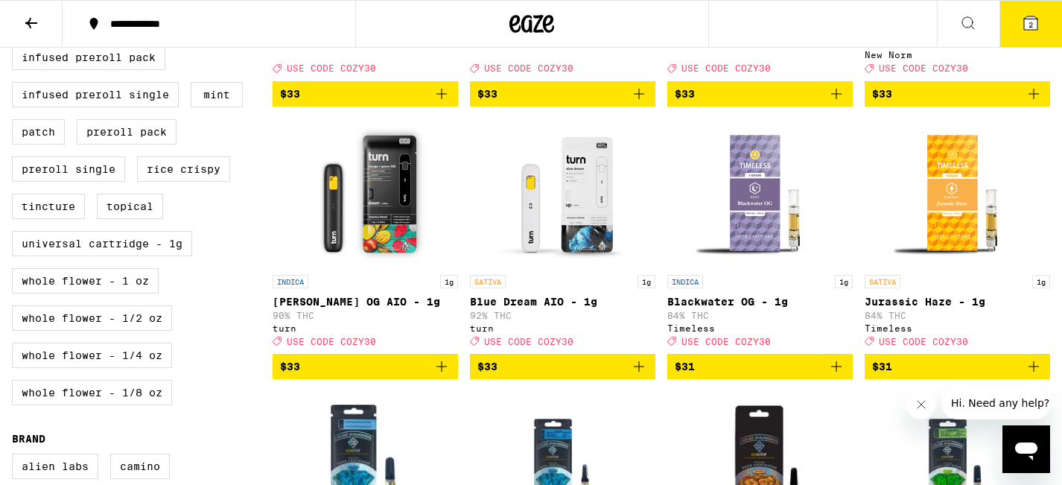
scroll to position [668, 0]
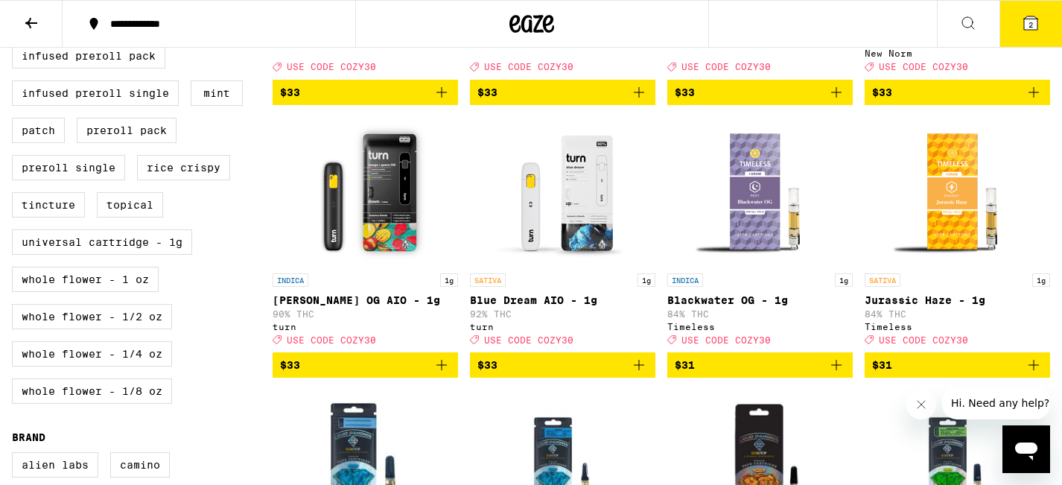
click at [445, 216] on icon "Add to bag" at bounding box center [442, 365] width 18 height 18
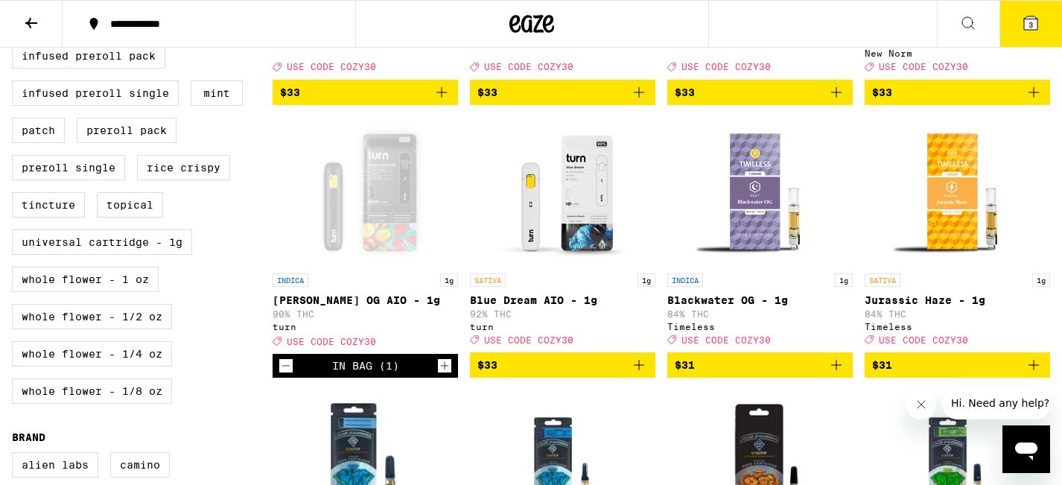
click at [890, 15] on icon at bounding box center [1031, 23] width 18 height 18
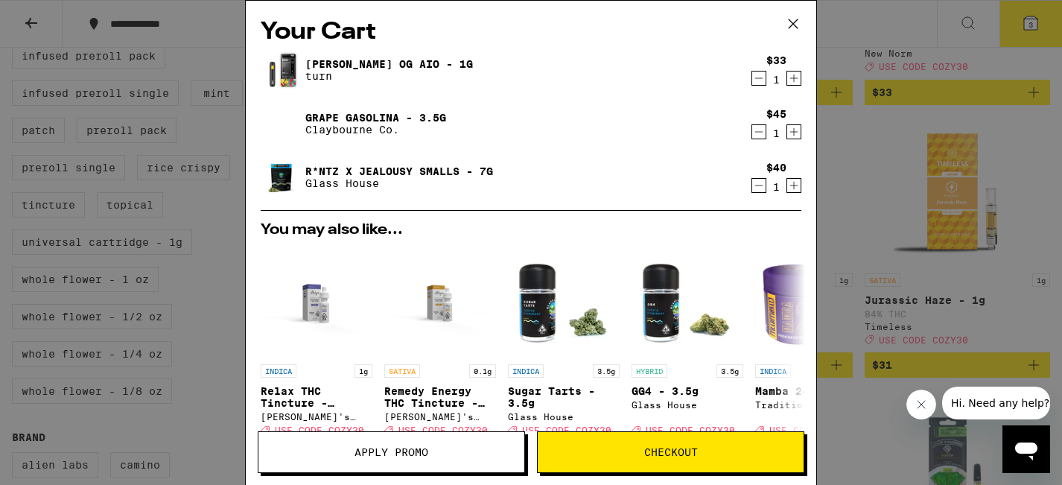
click at [755, 135] on icon "Decrement" at bounding box center [758, 132] width 13 height 18
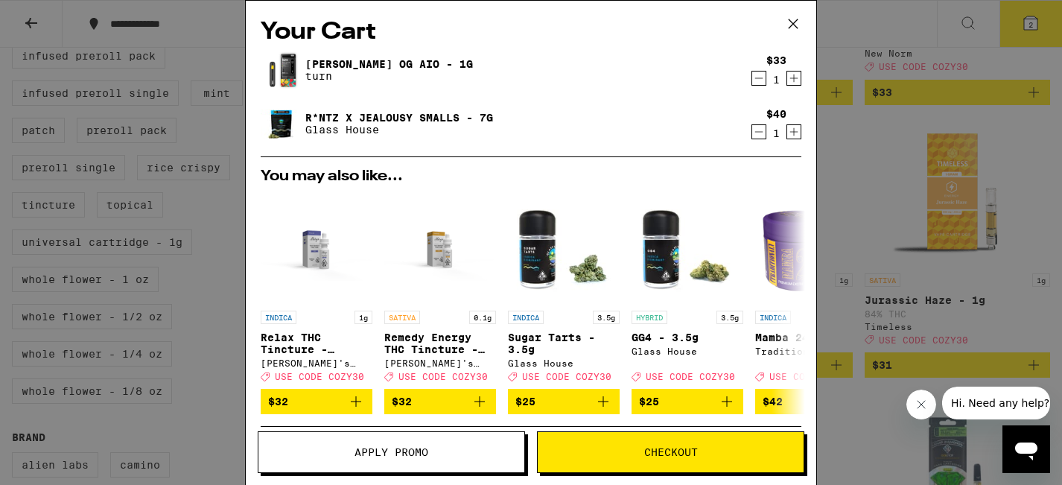
click at [794, 17] on icon at bounding box center [793, 24] width 22 height 22
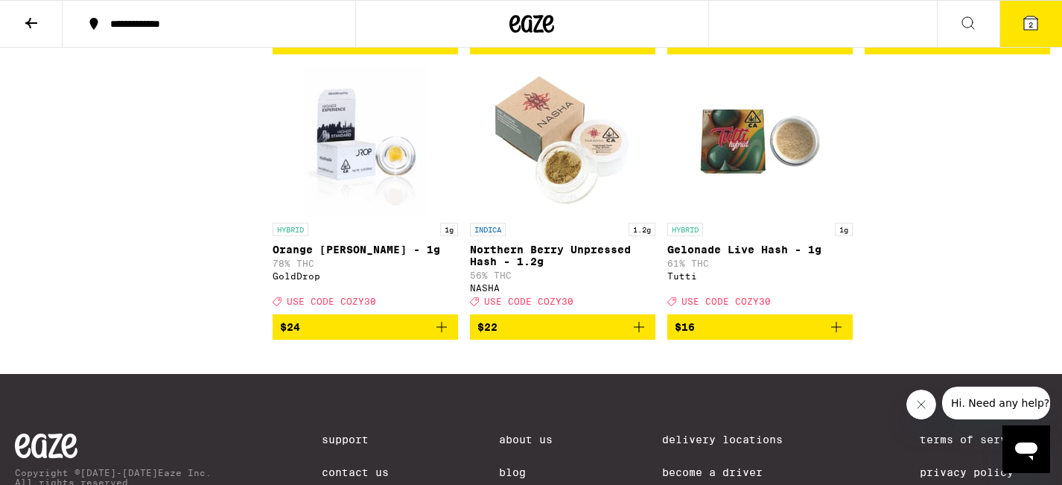
scroll to position [1562, 0]
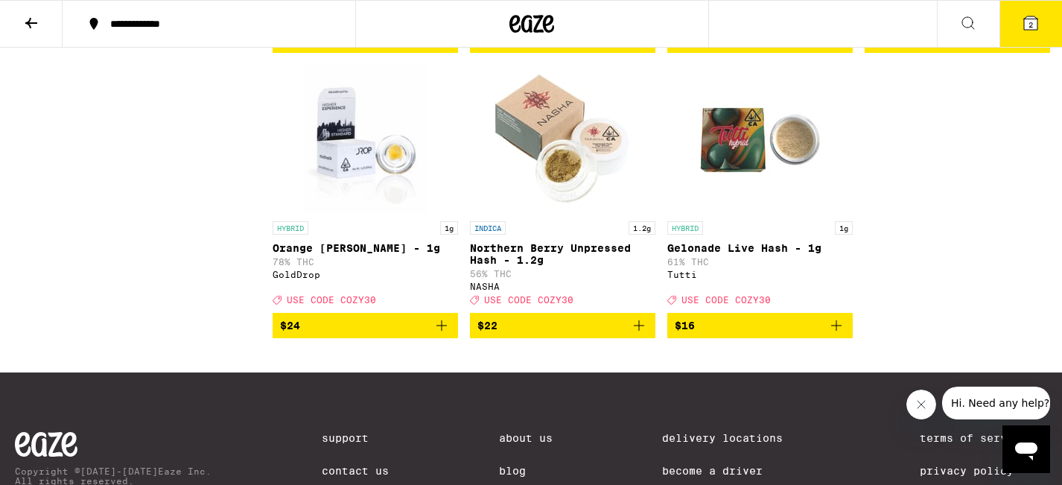
click at [835, 216] on icon "Add to bag" at bounding box center [837, 326] width 18 height 18
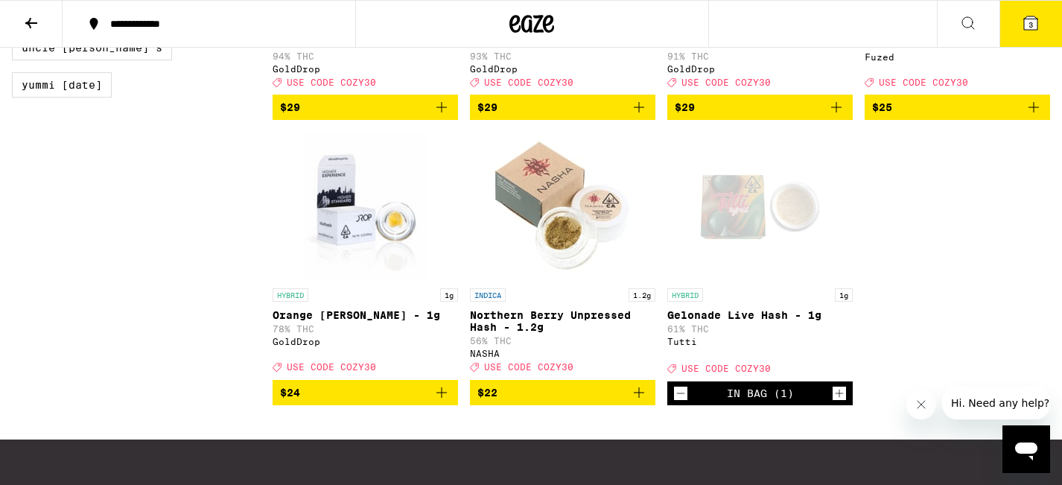
scroll to position [1494, 0]
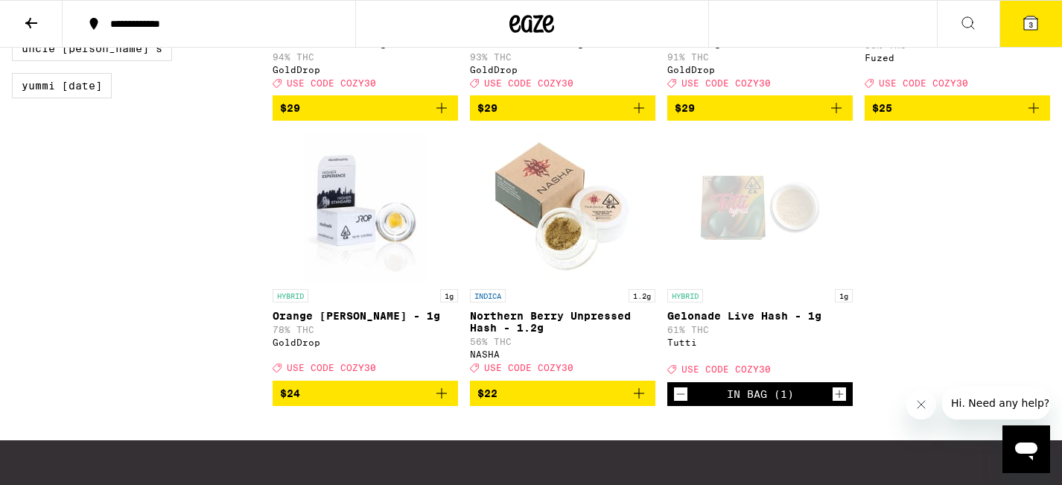
click at [890, 25] on icon at bounding box center [1030, 22] width 13 height 13
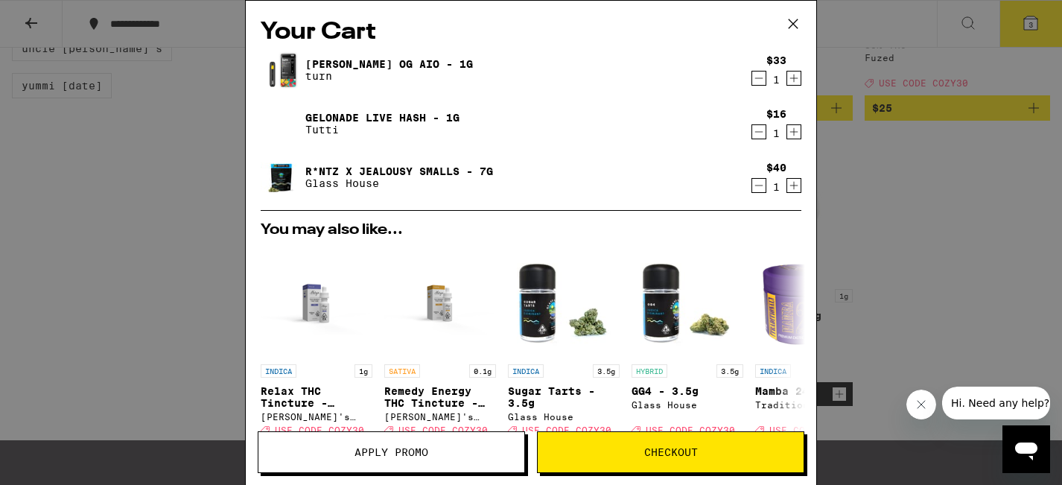
click at [793, 24] on icon at bounding box center [793, 23] width 9 height 9
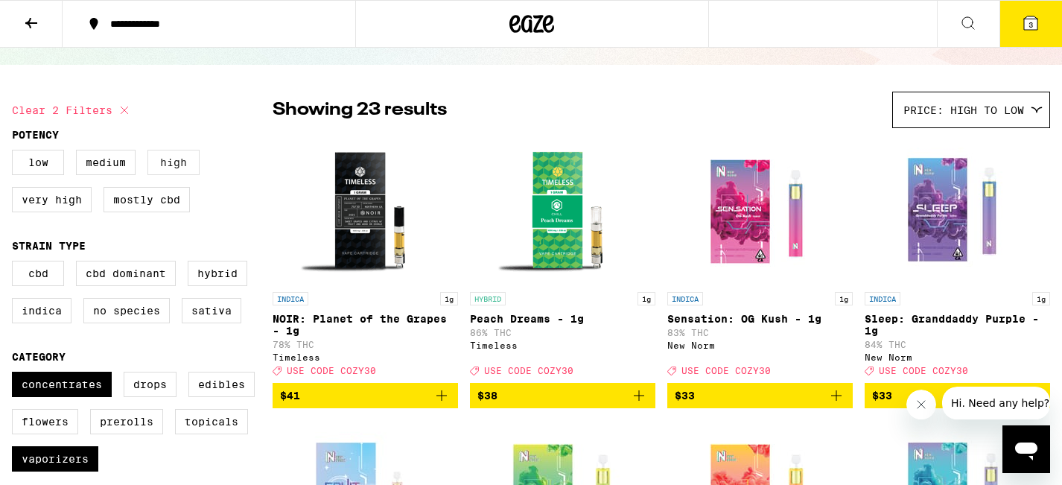
scroll to position [85, 0]
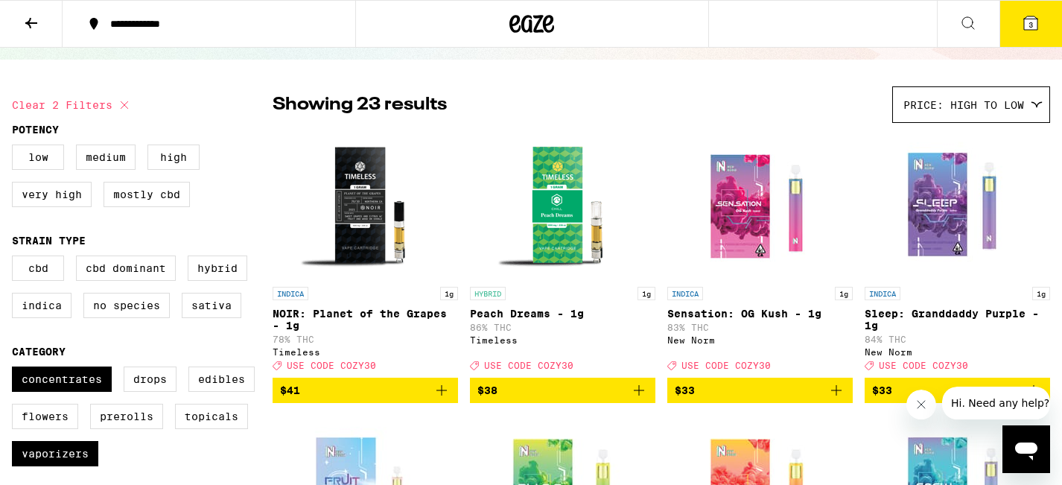
click at [890, 29] on icon at bounding box center [1030, 22] width 13 height 13
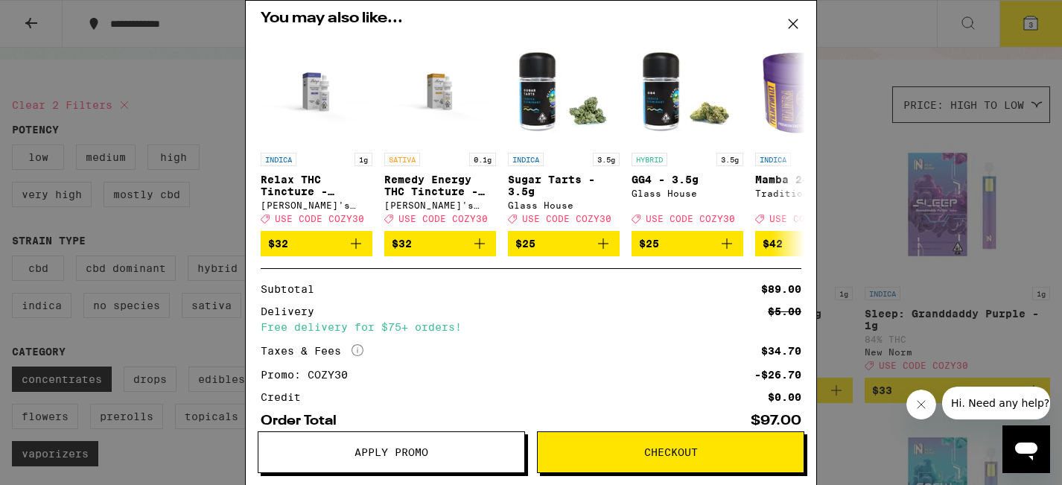
scroll to position [300, 0]
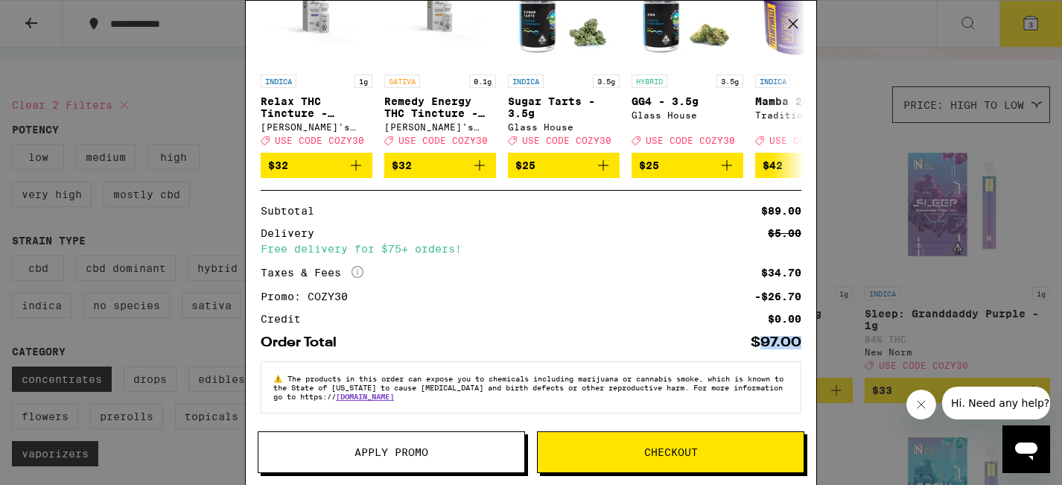
drag, startPoint x: 758, startPoint y: 341, endPoint x: 808, endPoint y: 342, distance: 49.9
click at [808, 216] on div "Your Cart Mango Guava OG AIO - 1g turn $33 1 Gelonade Live Hash - 1g Tutti $16 …" at bounding box center [531, 221] width 571 height 440
click at [799, 216] on div "$97.00" at bounding box center [776, 342] width 51 height 13
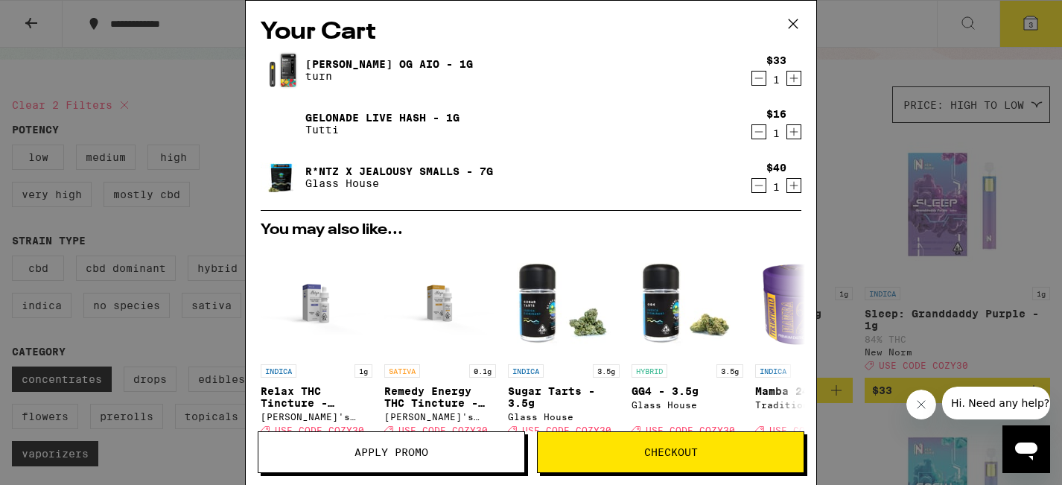
click at [791, 26] on icon at bounding box center [793, 23] width 9 height 9
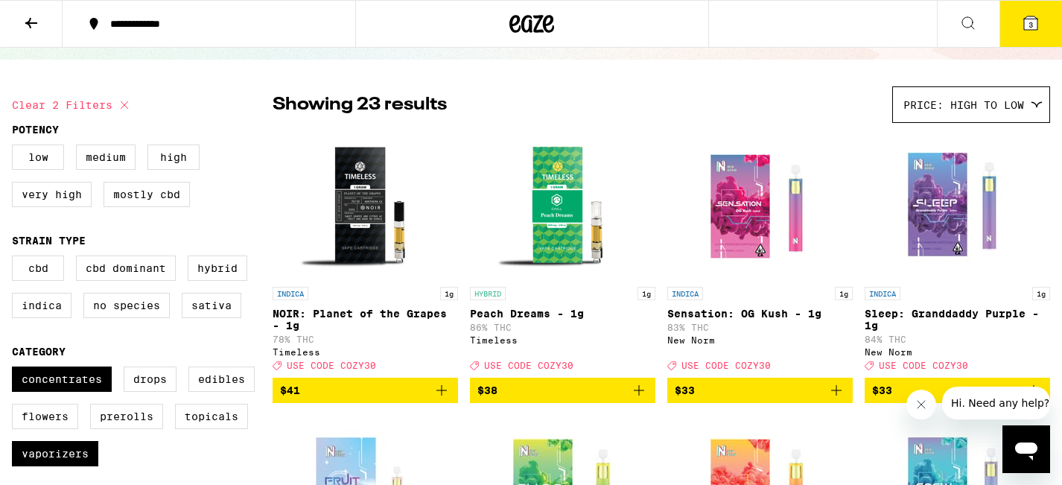
click at [890, 33] on button "3" at bounding box center [1031, 24] width 63 height 46
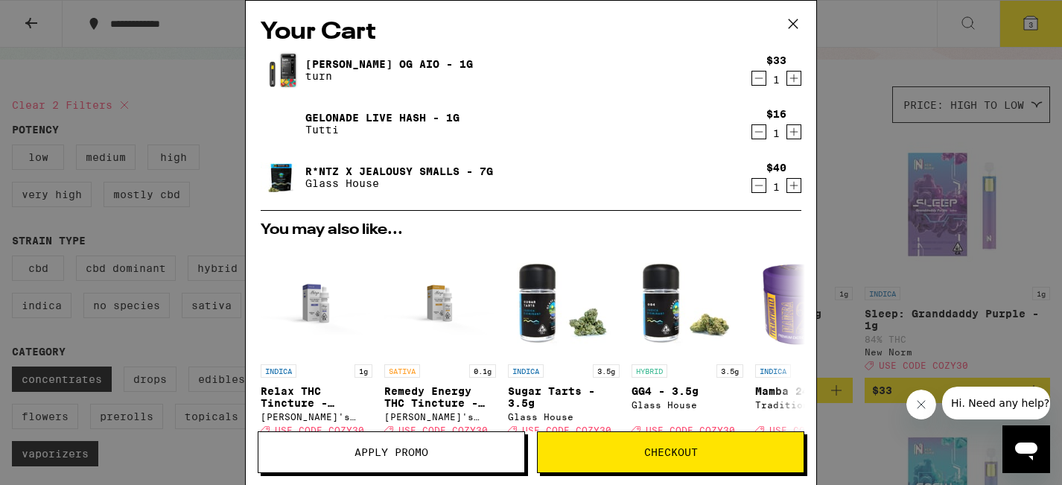
click at [796, 33] on icon at bounding box center [793, 24] width 22 height 22
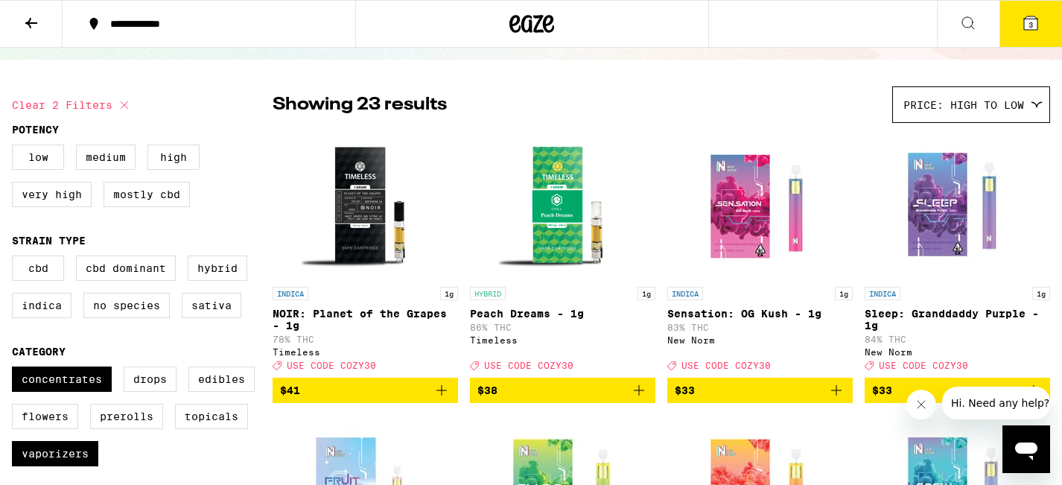
click at [890, 32] on button "3" at bounding box center [1031, 24] width 63 height 46
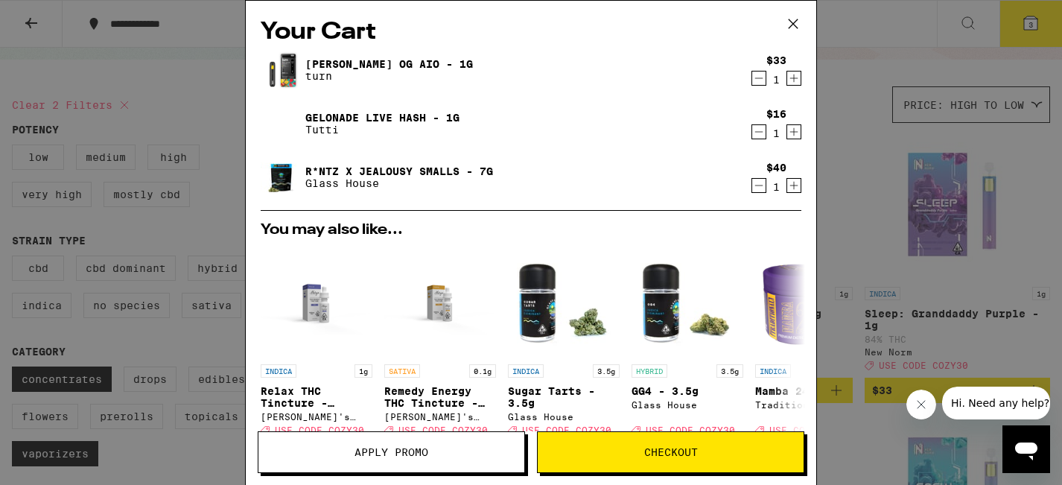
click at [624, 216] on span "Checkout" at bounding box center [671, 452] width 266 height 10
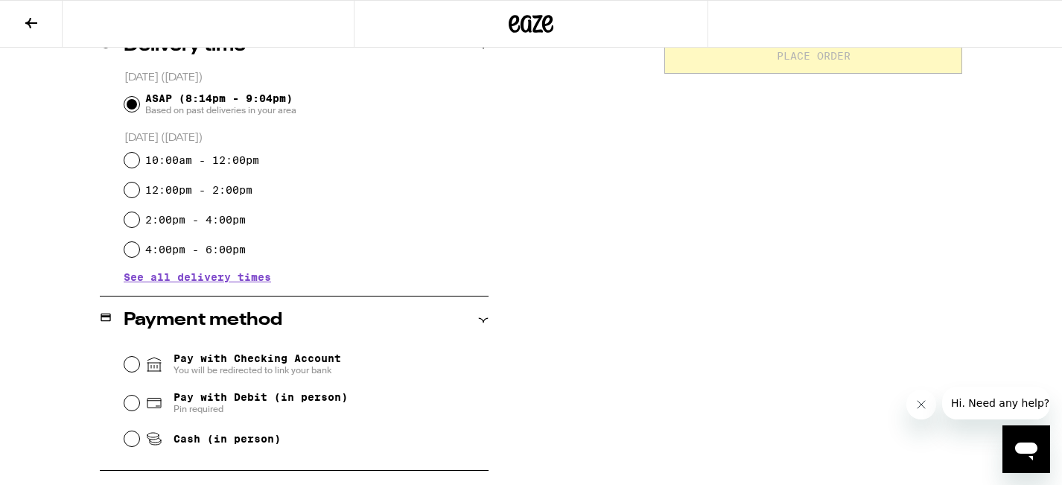
scroll to position [584, 0]
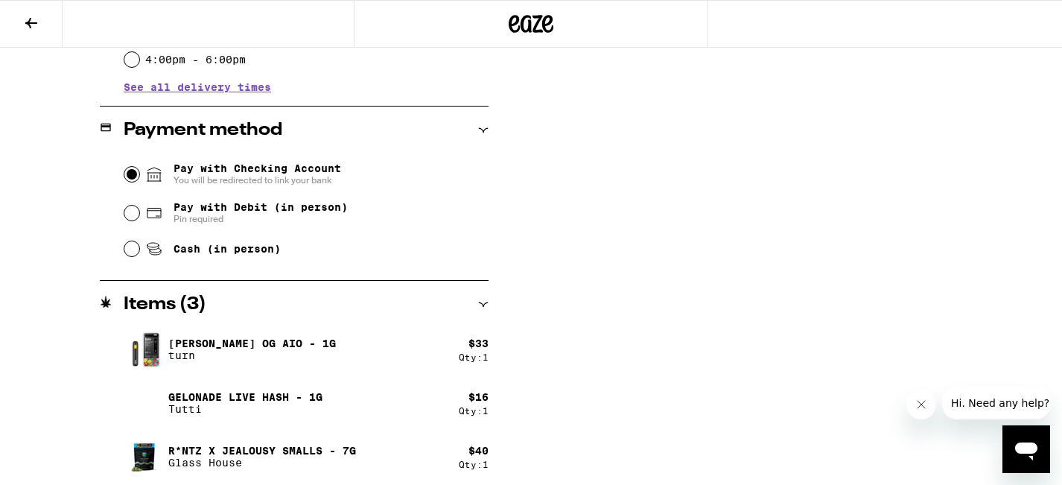
click at [135, 180] on input "Pay with Checking Account You will be redirected to link your bank" at bounding box center [131, 174] width 15 height 15
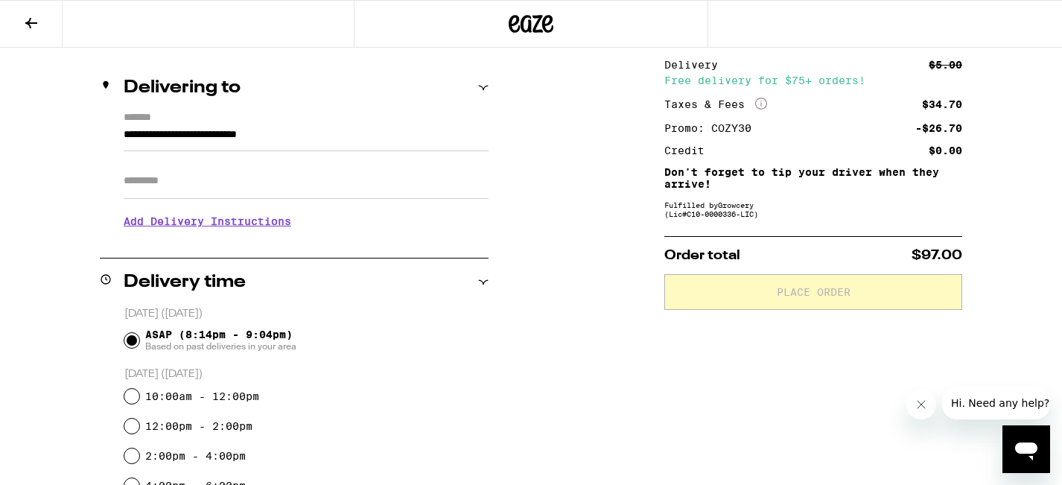
scroll to position [0, 0]
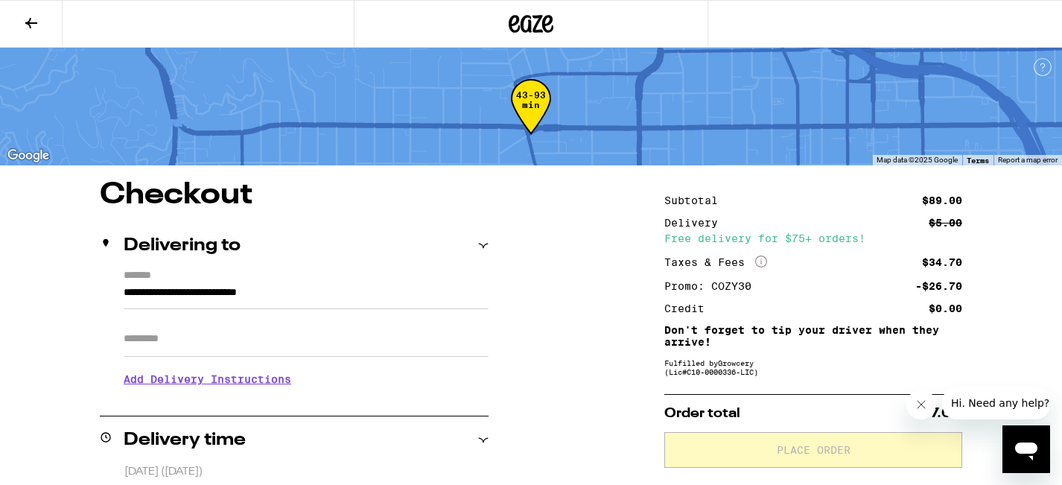
click at [33, 22] on icon at bounding box center [31, 23] width 12 height 10
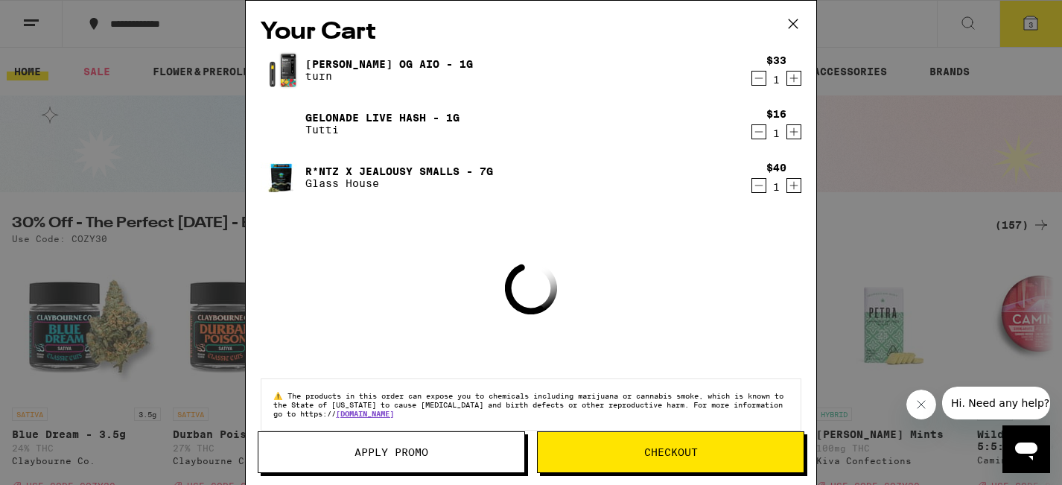
click at [792, 25] on icon at bounding box center [793, 23] width 9 height 9
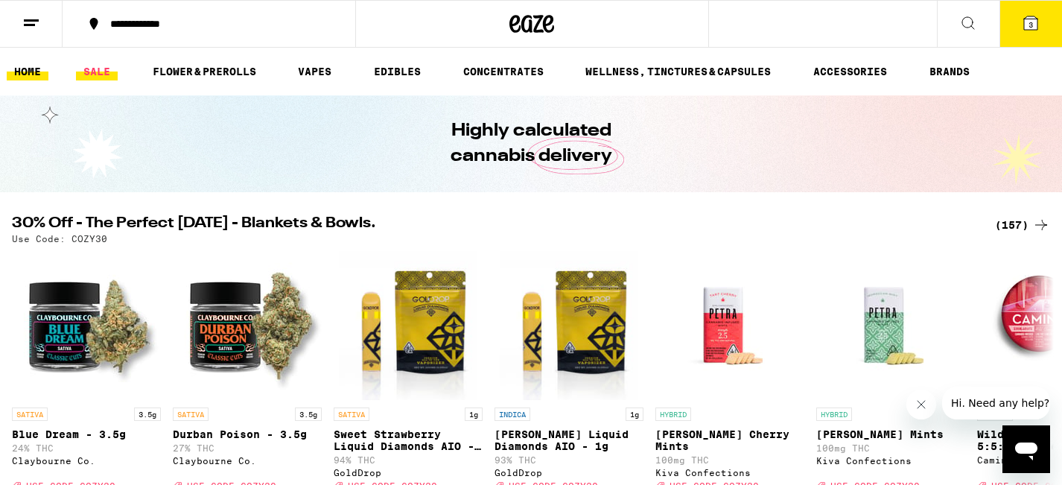
click at [100, 75] on link "SALE" at bounding box center [97, 72] width 42 height 18
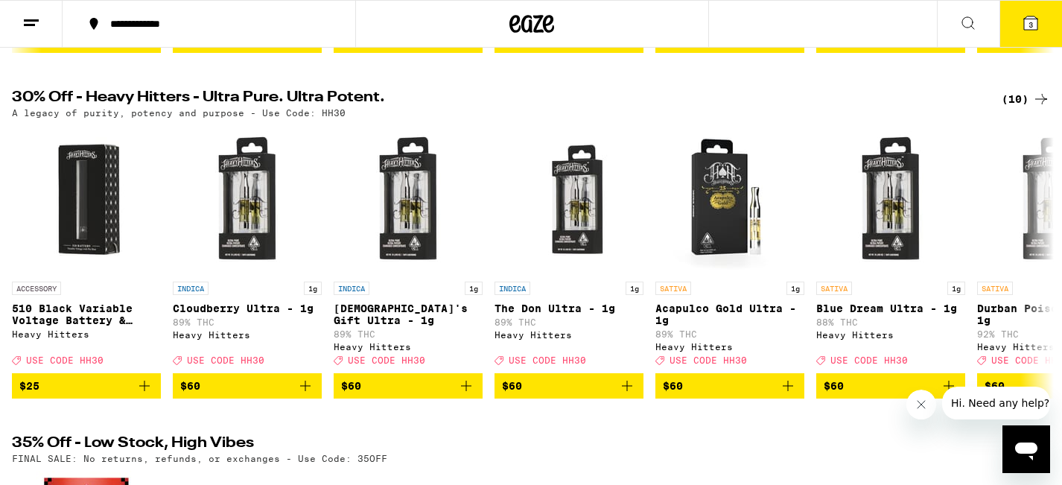
scroll to position [416, 0]
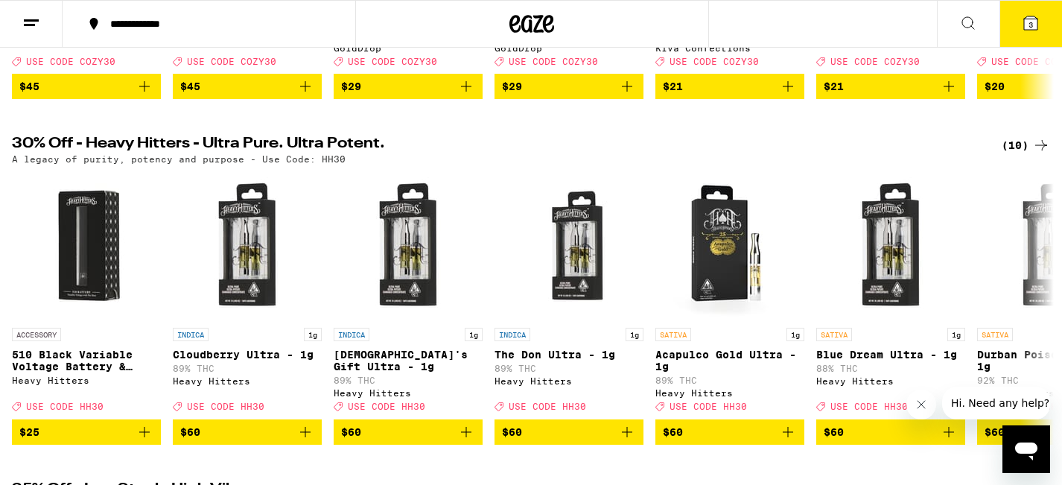
click at [890, 153] on div "(10)" at bounding box center [1026, 145] width 48 height 18
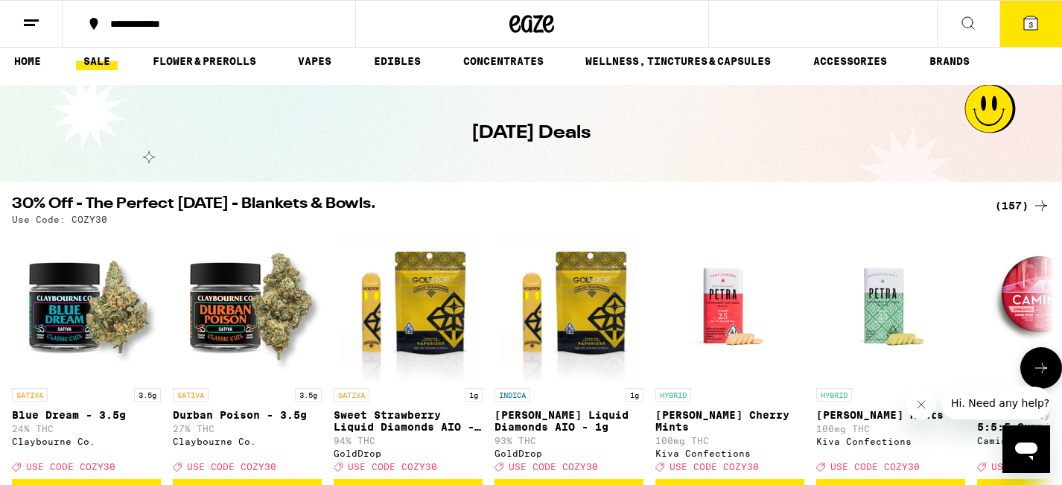
scroll to position [12, 0]
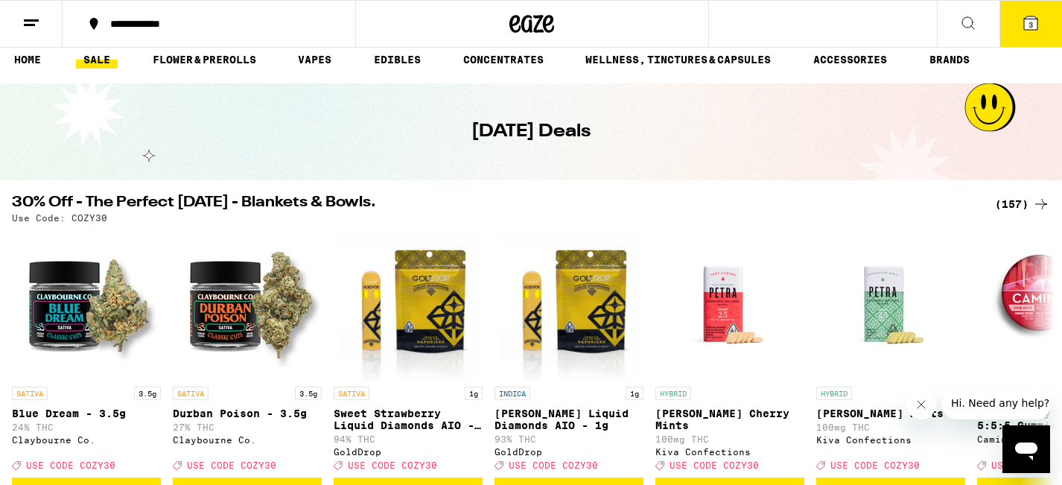
click at [890, 206] on div "(157)" at bounding box center [1022, 204] width 55 height 18
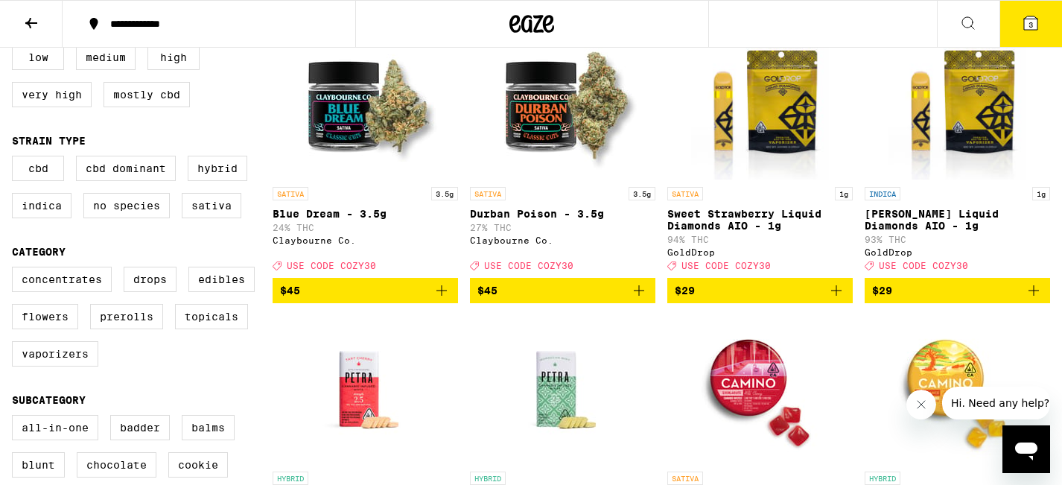
scroll to position [113, 0]
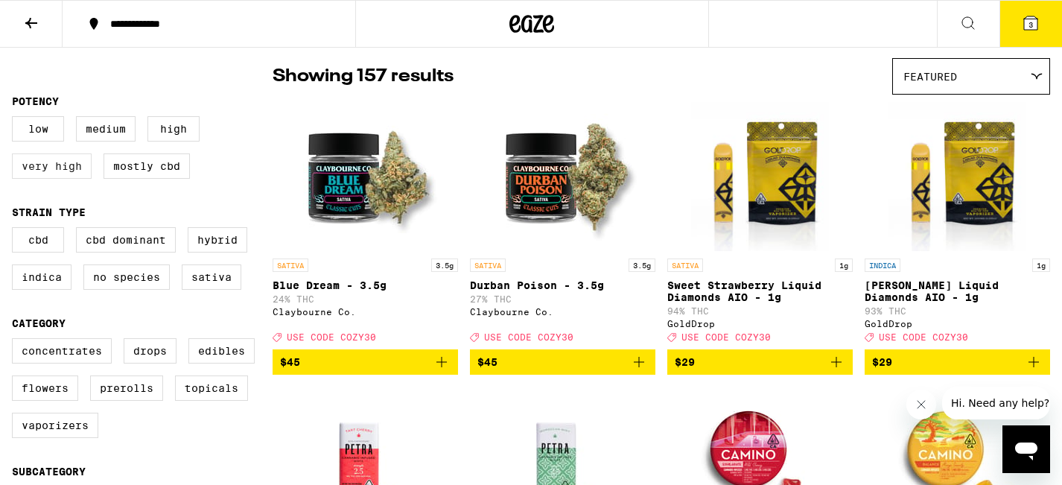
click at [74, 171] on label "Very High" at bounding box center [52, 165] width 80 height 25
click at [16, 119] on input "Very High" at bounding box center [15, 118] width 1 height 1
checkbox input "true"
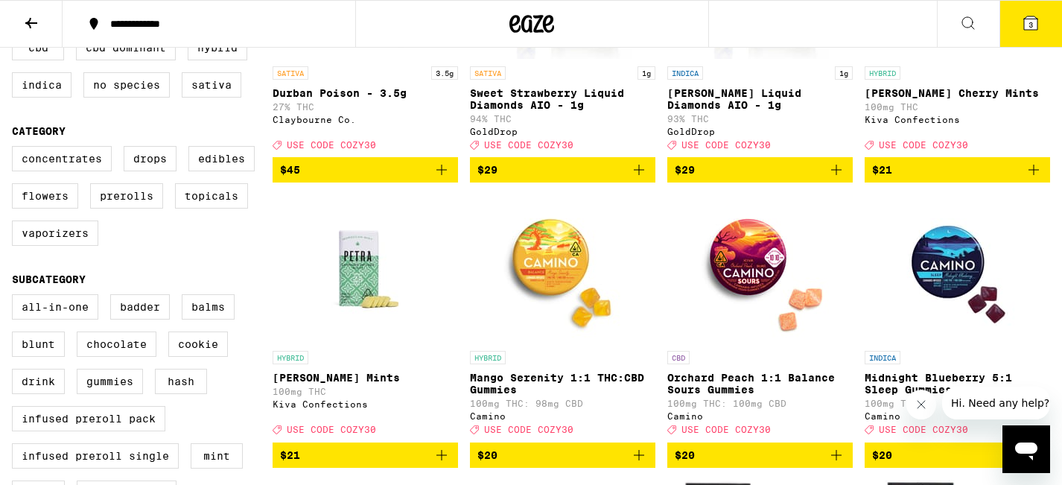
scroll to position [308, 0]
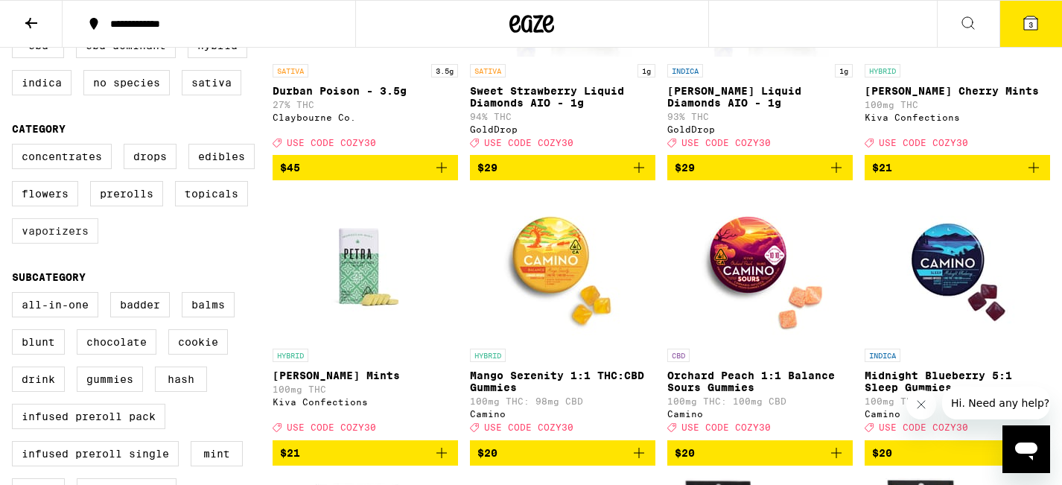
click at [32, 216] on label "Vaporizers" at bounding box center [55, 230] width 86 height 25
click at [16, 147] on input "Vaporizers" at bounding box center [15, 146] width 1 height 1
checkbox input "true"
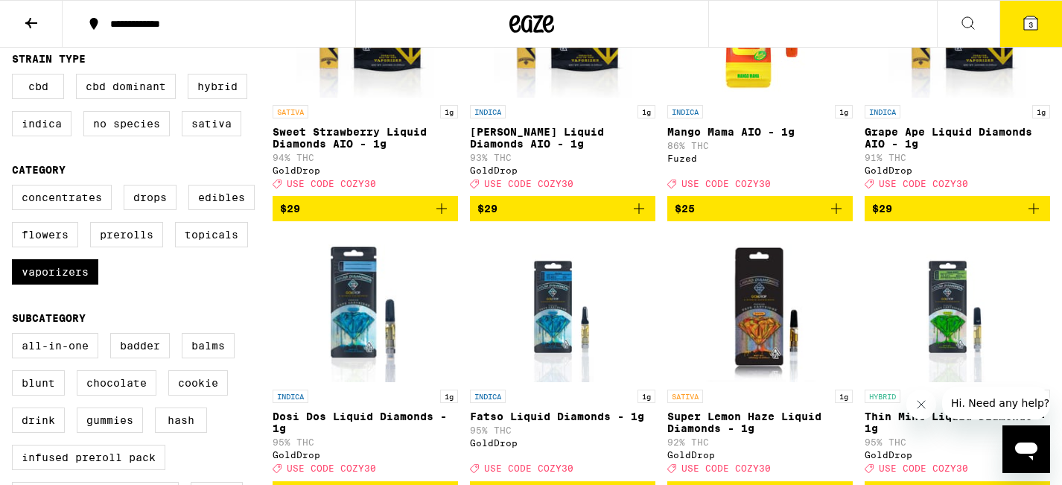
scroll to position [179, 0]
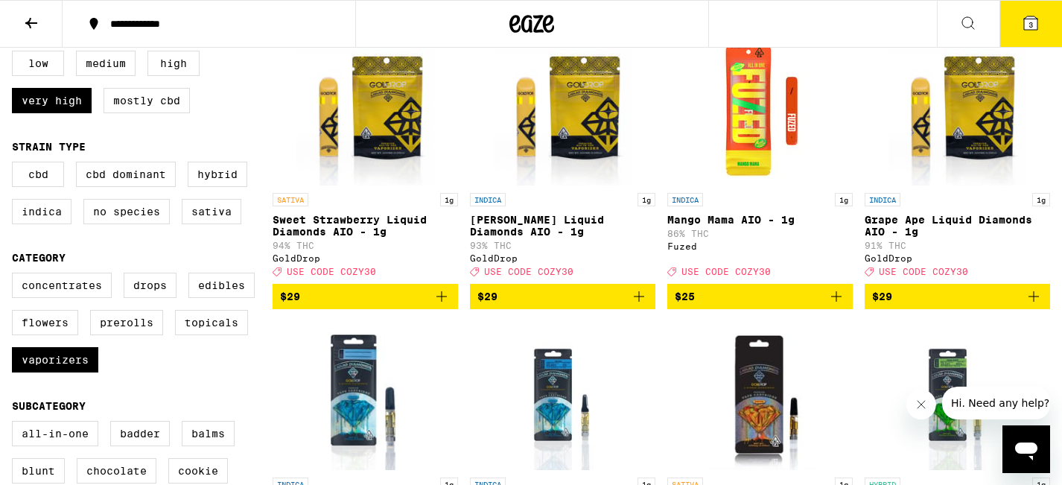
click at [890, 20] on icon at bounding box center [1031, 23] width 18 height 18
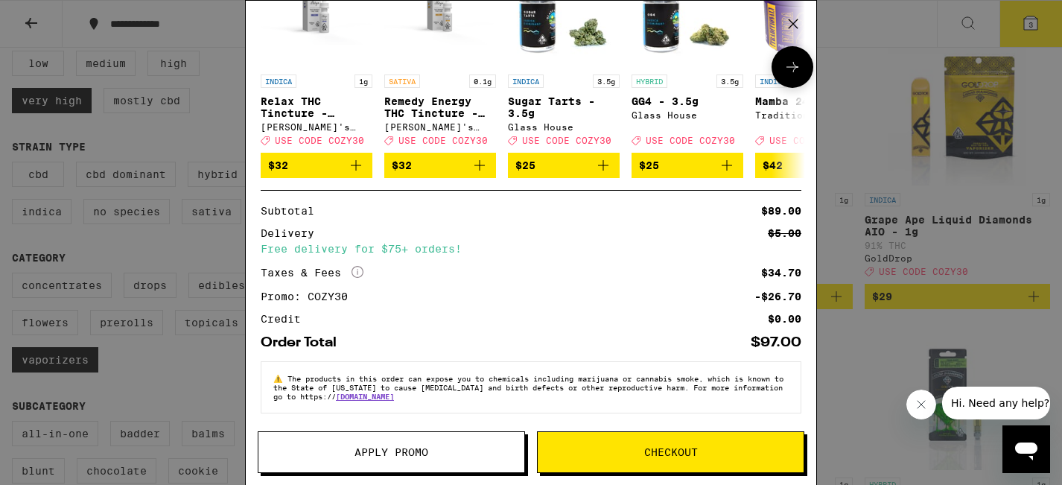
scroll to position [299, 0]
click at [356, 216] on icon "More Info" at bounding box center [358, 272] width 12 height 12
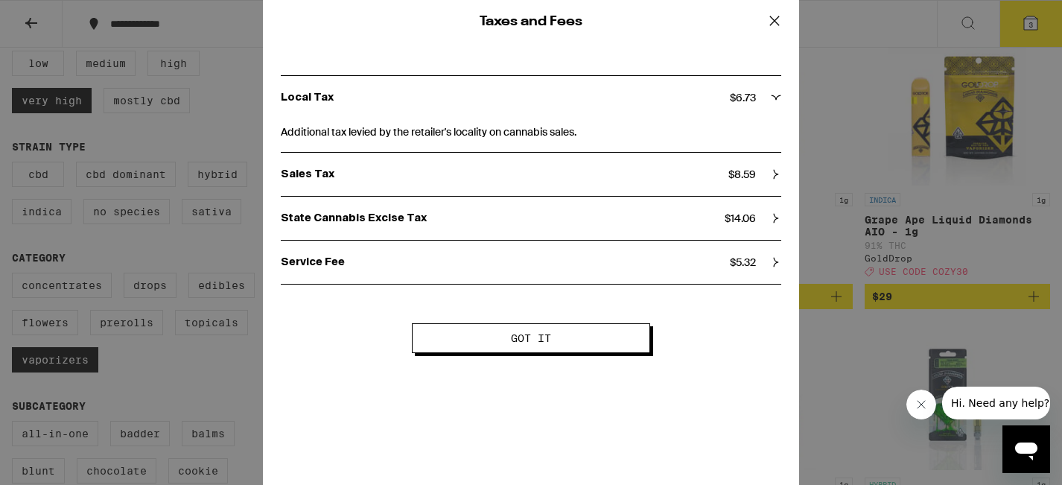
click at [776, 19] on icon at bounding box center [774, 20] width 9 height 9
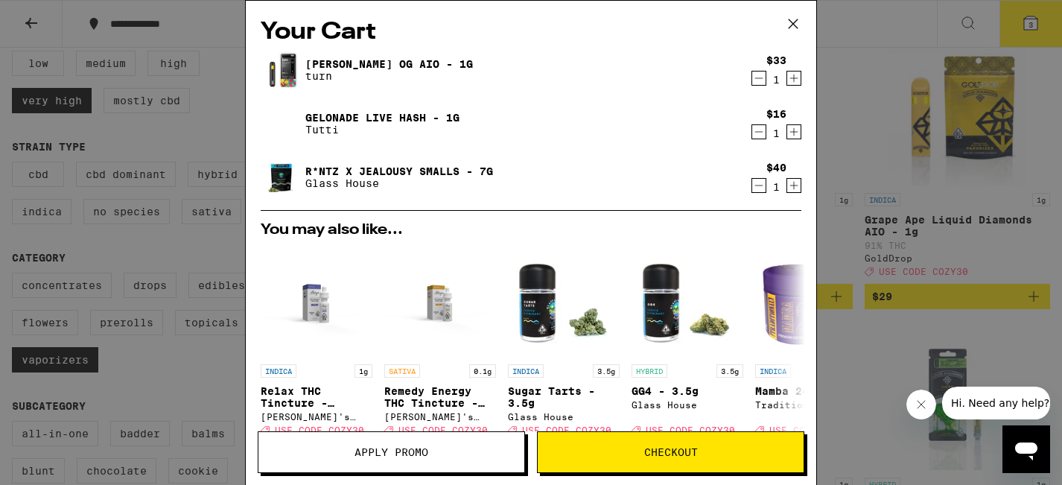
click at [795, 22] on icon at bounding box center [793, 23] width 9 height 9
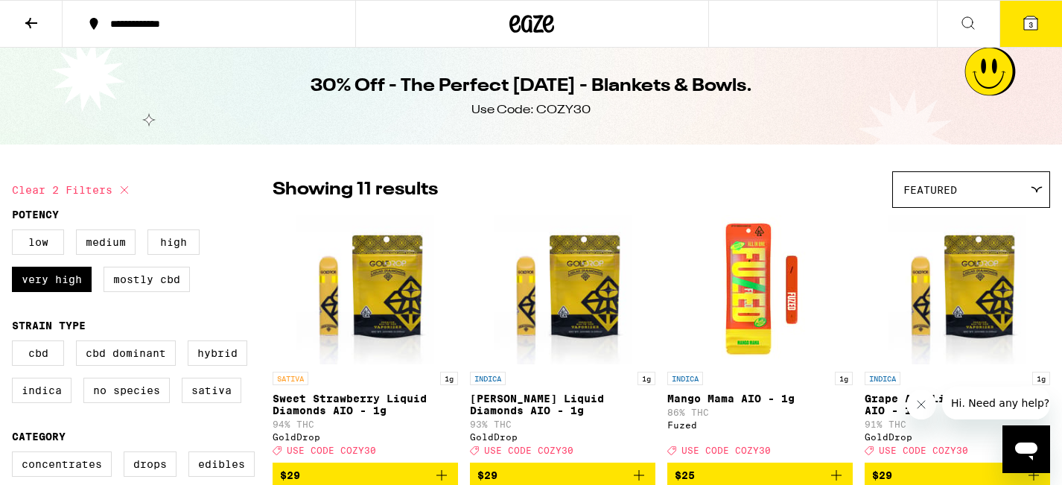
click at [24, 22] on icon at bounding box center [31, 23] width 18 height 18
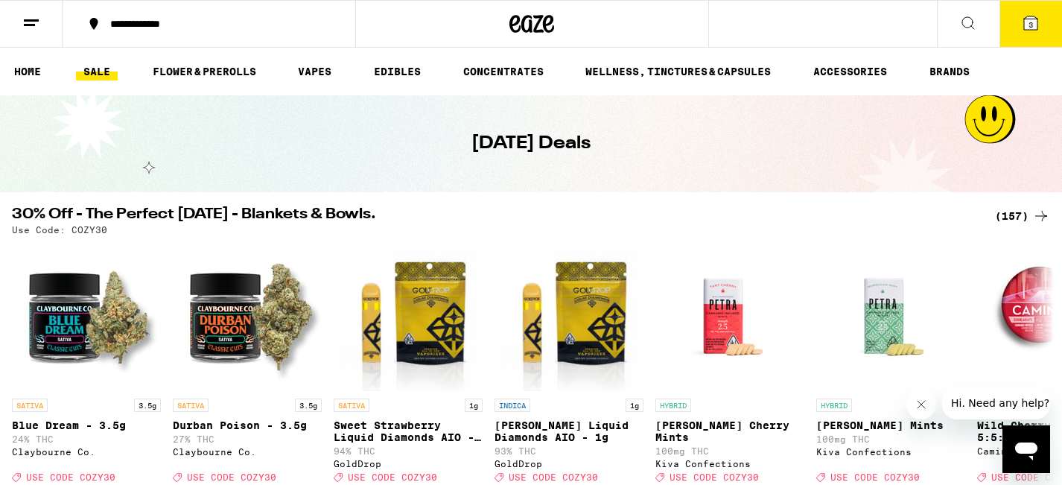
click at [31, 25] on line at bounding box center [29, 25] width 11 height 0
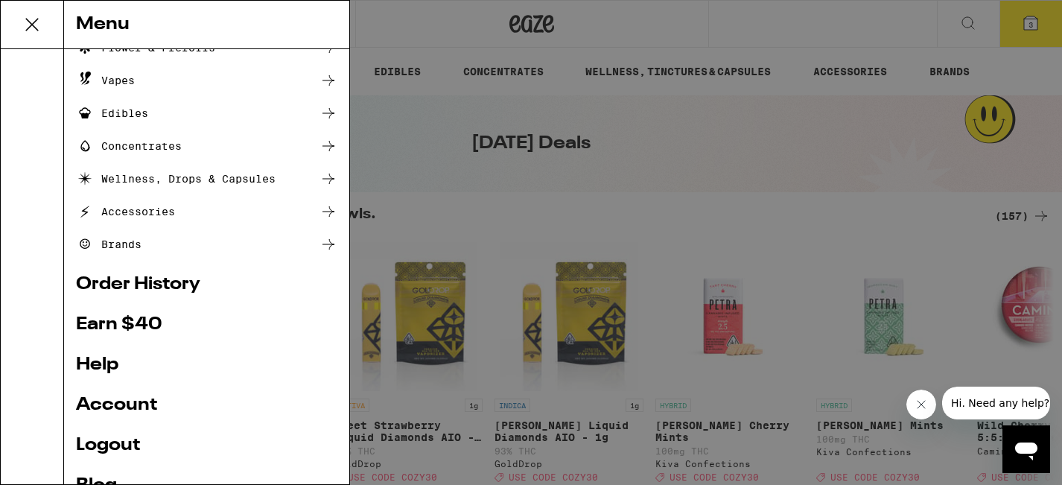
scroll to position [126, 0]
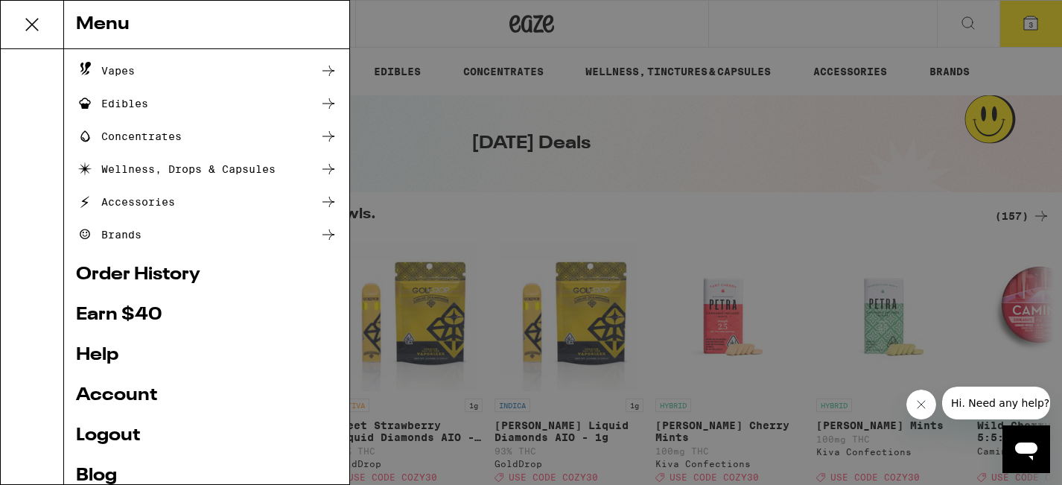
click at [139, 216] on link "Earn $ 40" at bounding box center [206, 315] width 261 height 18
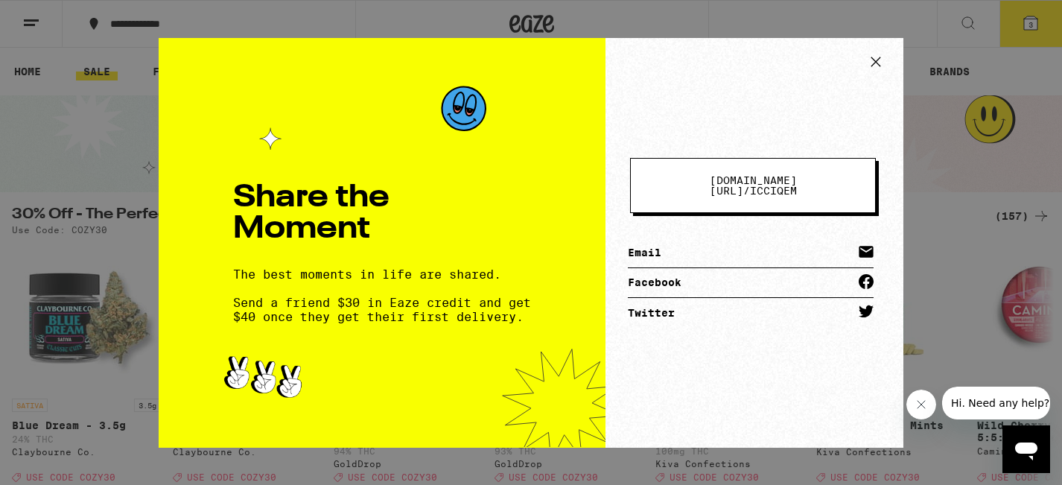
click at [880, 61] on icon at bounding box center [876, 62] width 22 height 22
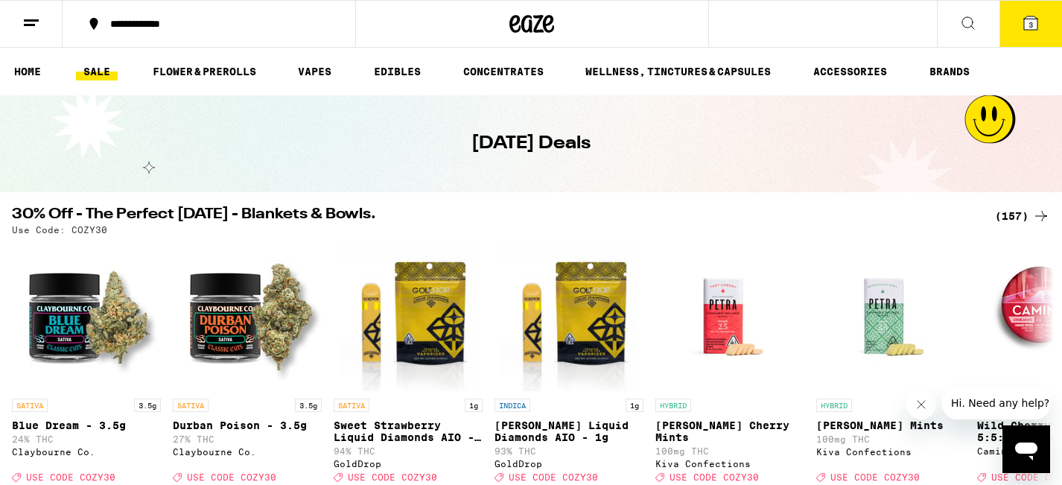
click at [29, 29] on icon at bounding box center [31, 23] width 18 height 18
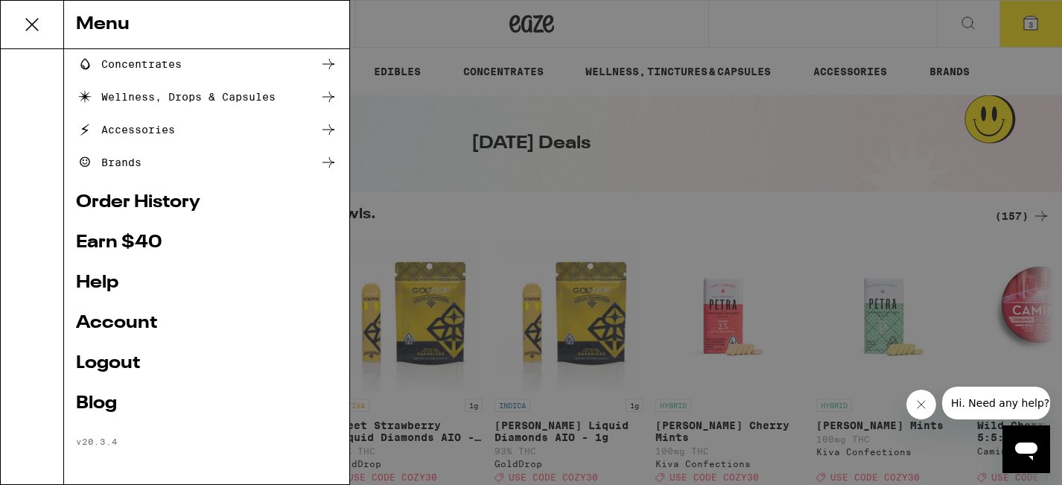
scroll to position [199, 0]
click at [129, 216] on link "Account" at bounding box center [206, 323] width 261 height 18
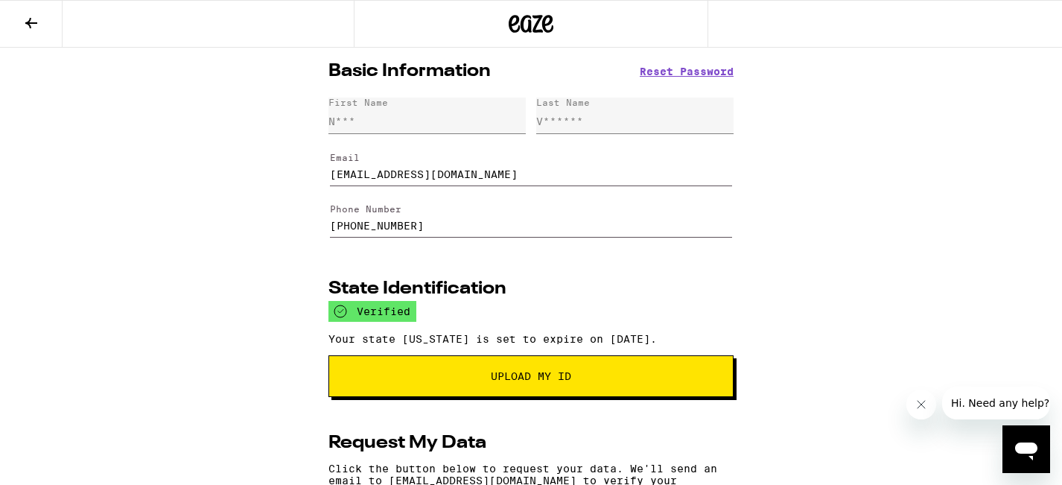
scroll to position [223, 0]
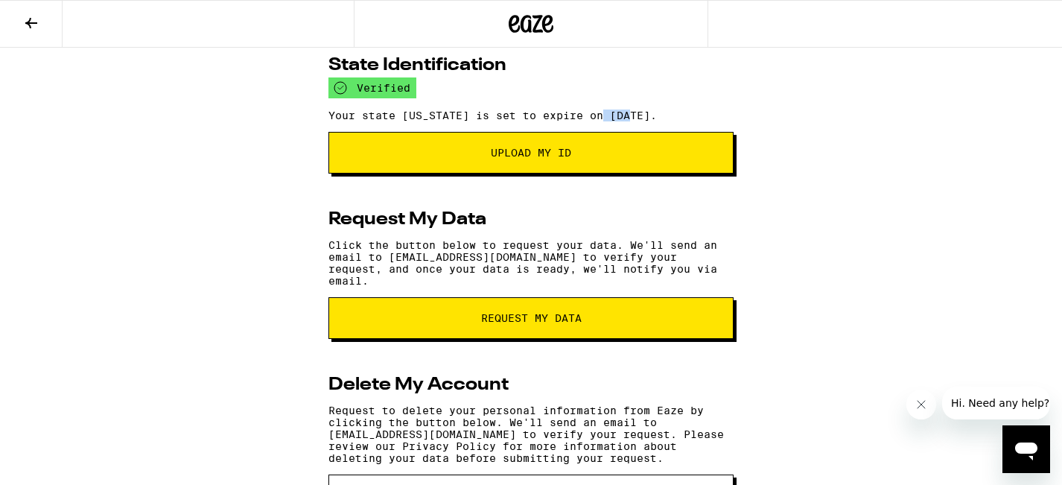
drag, startPoint x: 603, startPoint y: 124, endPoint x: 641, endPoint y: 124, distance: 38.0
click at [641, 121] on p "Your state [US_STATE] is set to expire on [DATE]." at bounding box center [531, 116] width 405 height 12
click at [629, 121] on p "Your state [US_STATE] is set to expire on [DATE]." at bounding box center [531, 116] width 405 height 12
click at [32, 28] on icon at bounding box center [31, 23] width 18 height 18
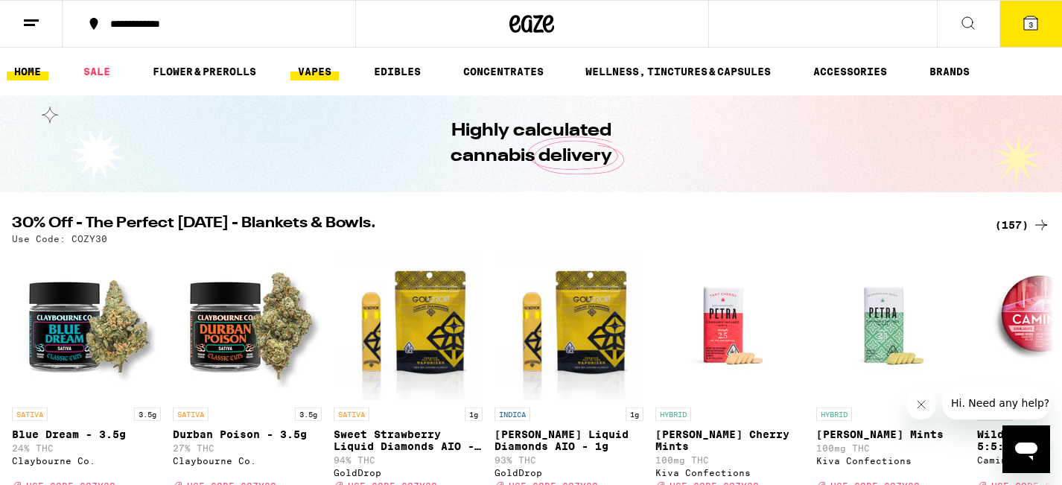
click at [328, 65] on link "VAPES" at bounding box center [315, 72] width 48 height 18
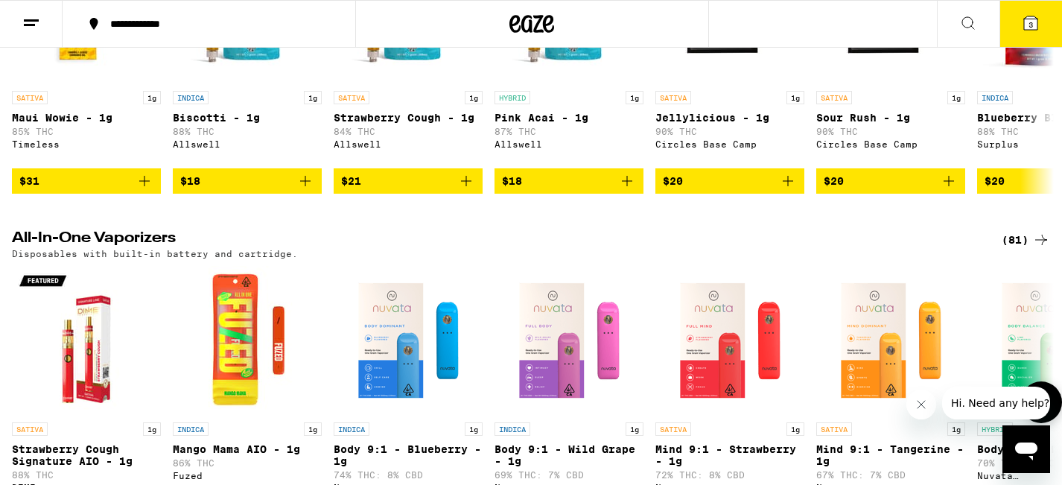
scroll to position [307, 0]
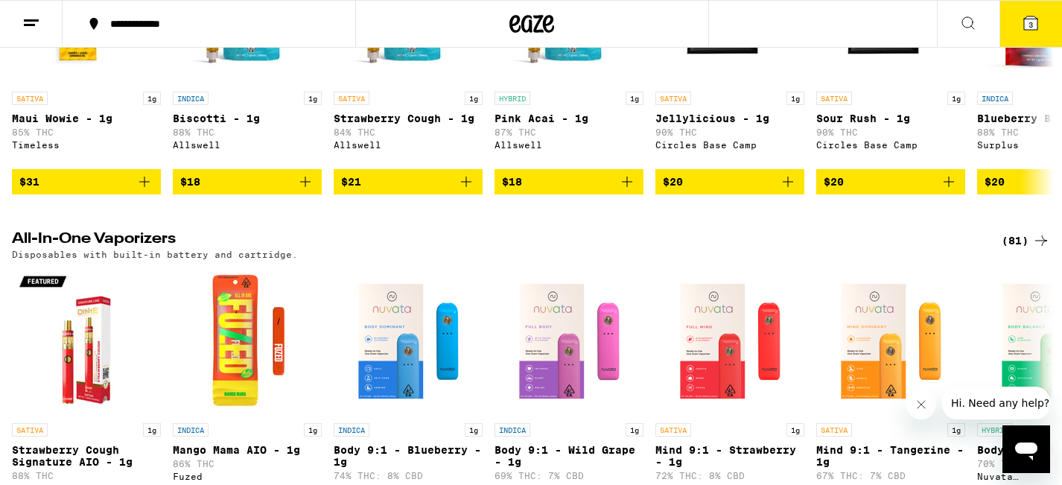
click at [890, 216] on div "(81)" at bounding box center [1026, 241] width 48 height 18
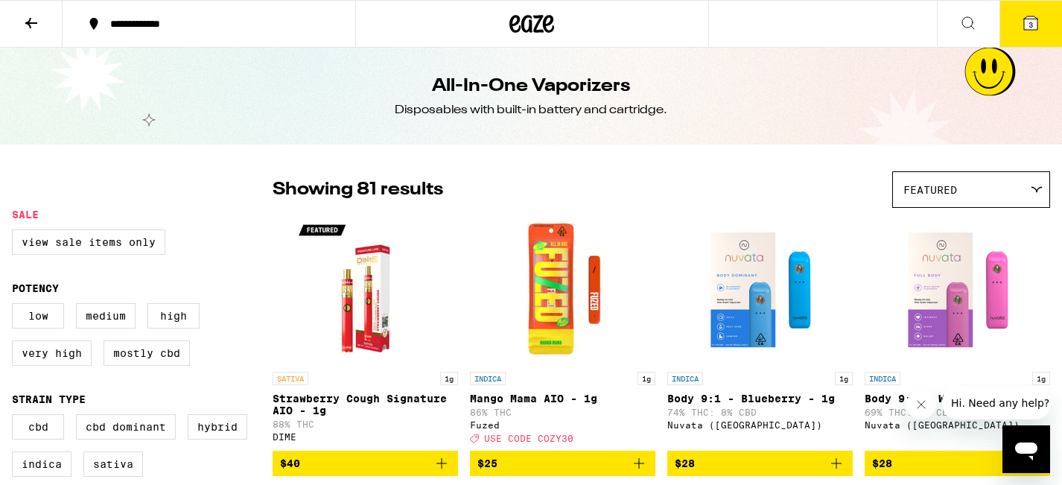
click at [890, 19] on button "3" at bounding box center [1031, 24] width 63 height 46
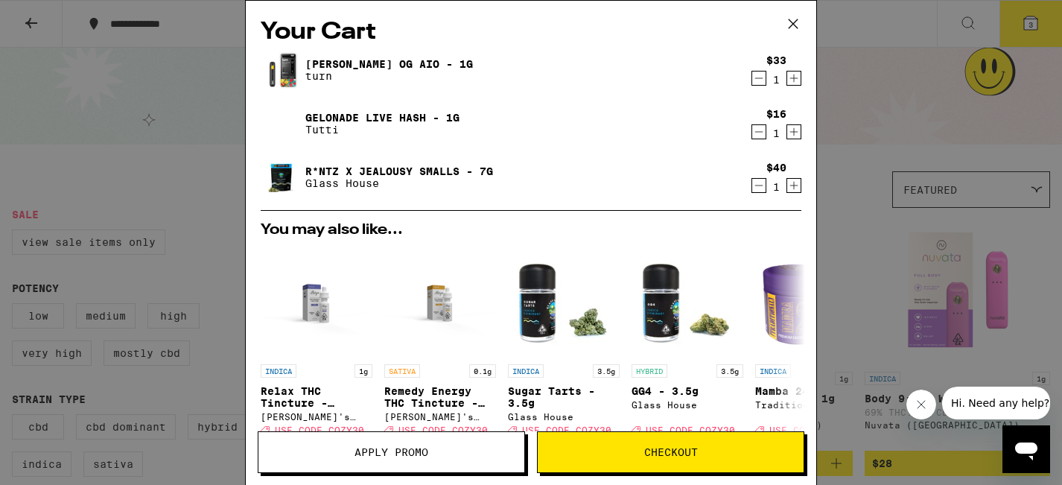
click at [756, 131] on icon "Decrement" at bounding box center [758, 132] width 13 height 18
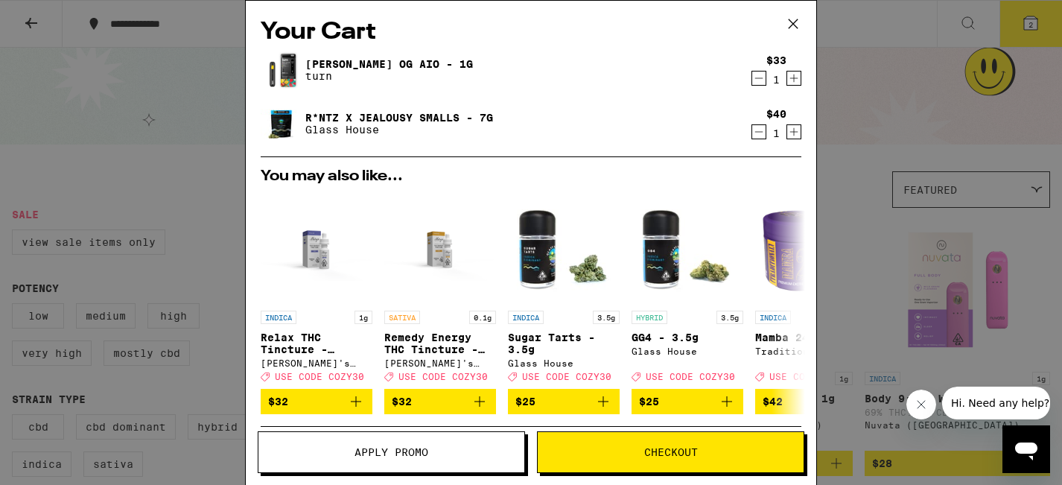
click at [351, 66] on link "[PERSON_NAME] OG AIO - 1g" at bounding box center [389, 64] width 168 height 12
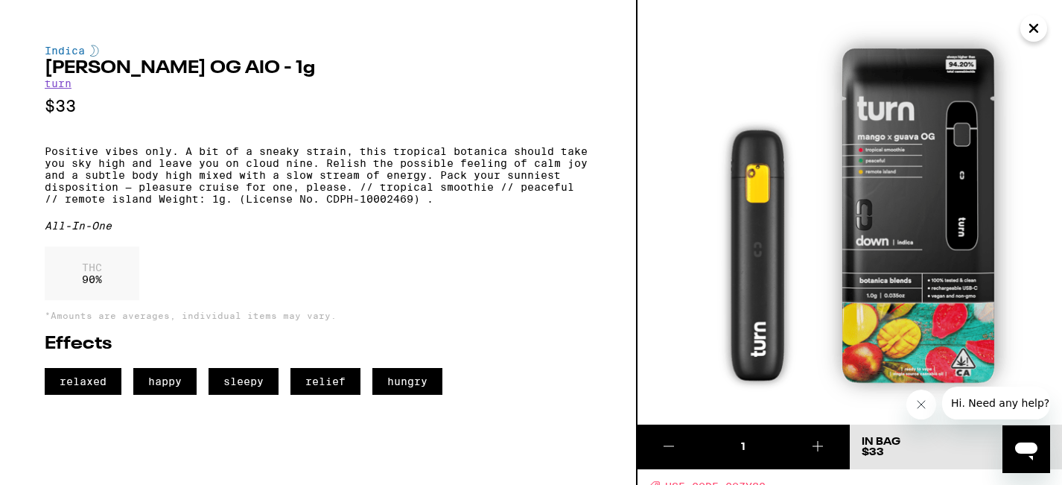
click at [890, 30] on icon "Close" at bounding box center [1034, 28] width 18 height 22
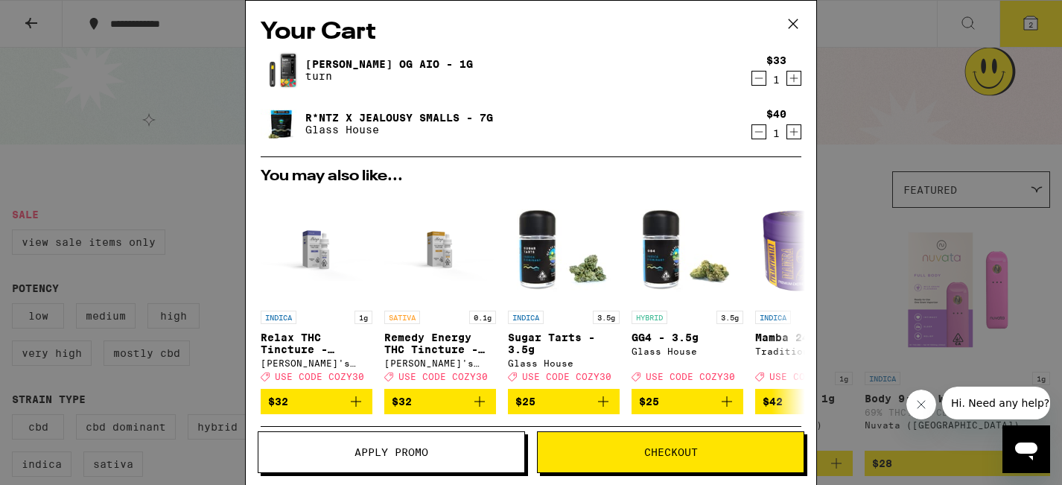
click at [790, 22] on icon at bounding box center [793, 24] width 22 height 22
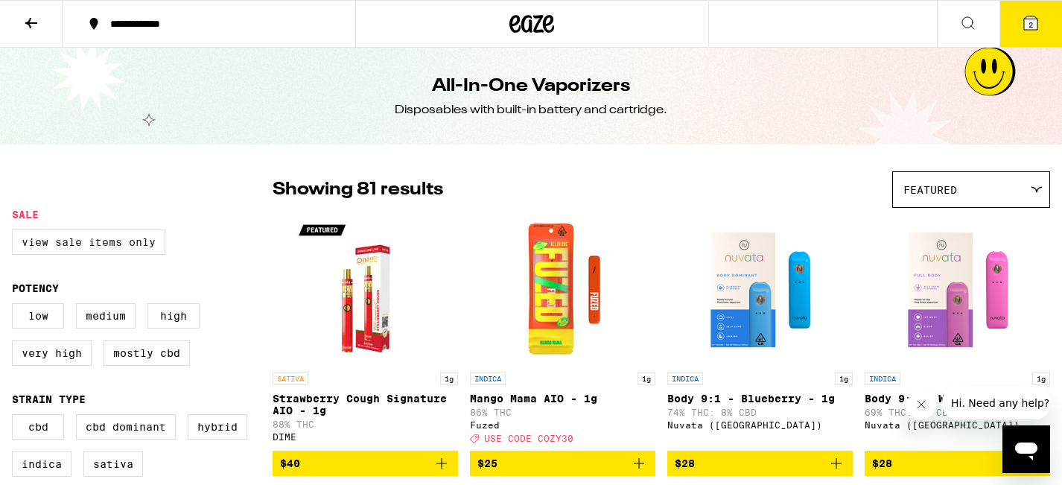
click at [121, 216] on label "View Sale Items Only" at bounding box center [88, 241] width 153 height 25
click at [16, 216] on input "View Sale Items Only" at bounding box center [15, 232] width 1 height 1
checkbox input "true"
